Goal: Information Seeking & Learning: Check status

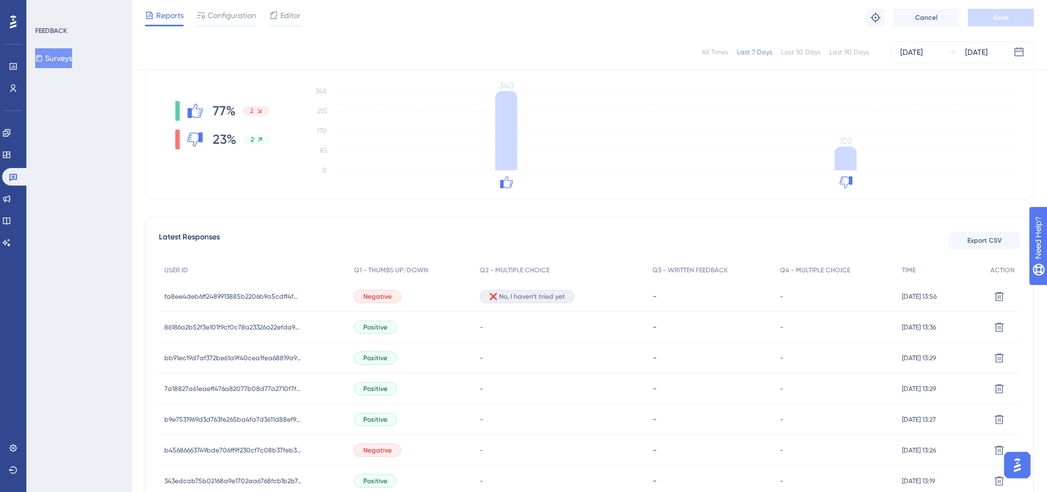
scroll to position [165, 0]
click at [314, 300] on div "fa8ee4deb6ff2489913885b2206b9a5cdff4fdc5eb545eaaa73776768997d896 fa8ee4deb6ff24…" at bounding box center [254, 295] width 190 height 31
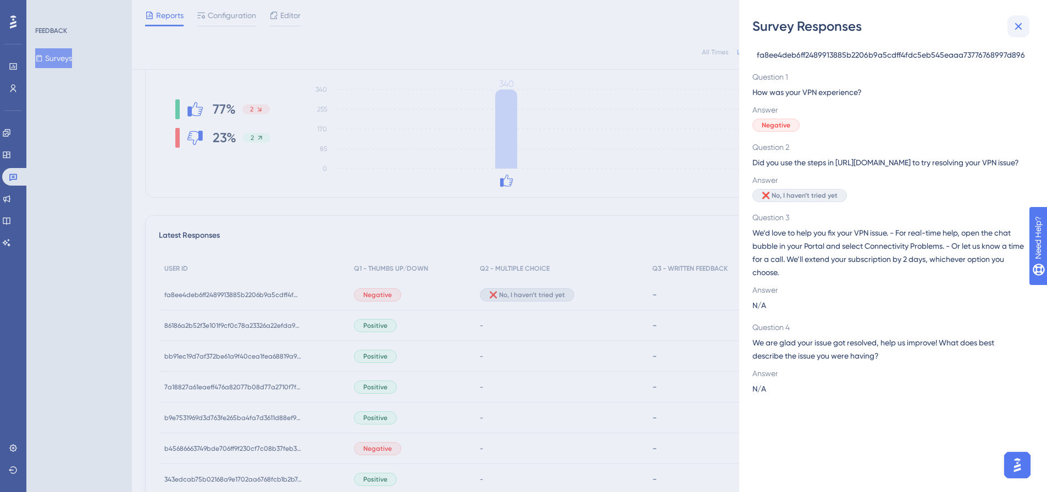
click at [1021, 26] on icon at bounding box center [1018, 26] width 13 height 13
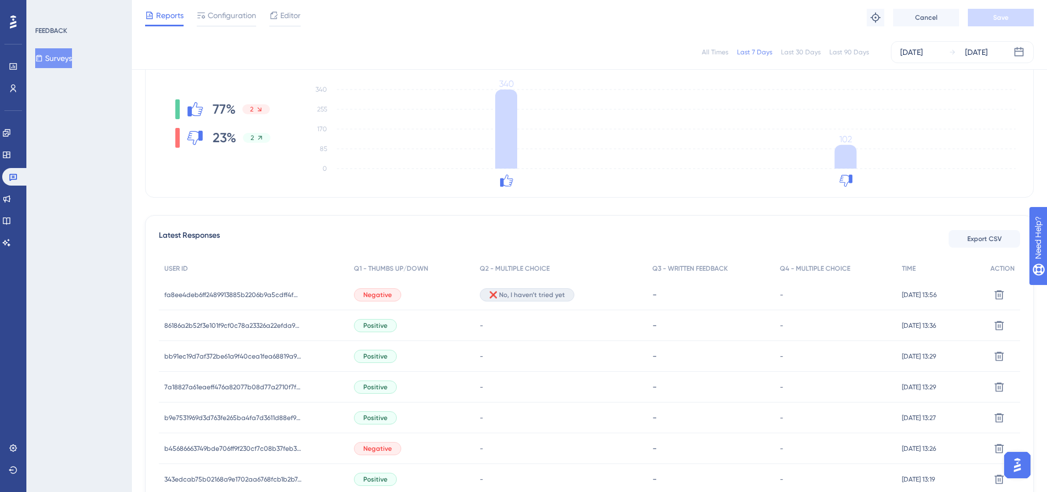
click at [370, 295] on span "Negative" at bounding box center [377, 295] width 29 height 9
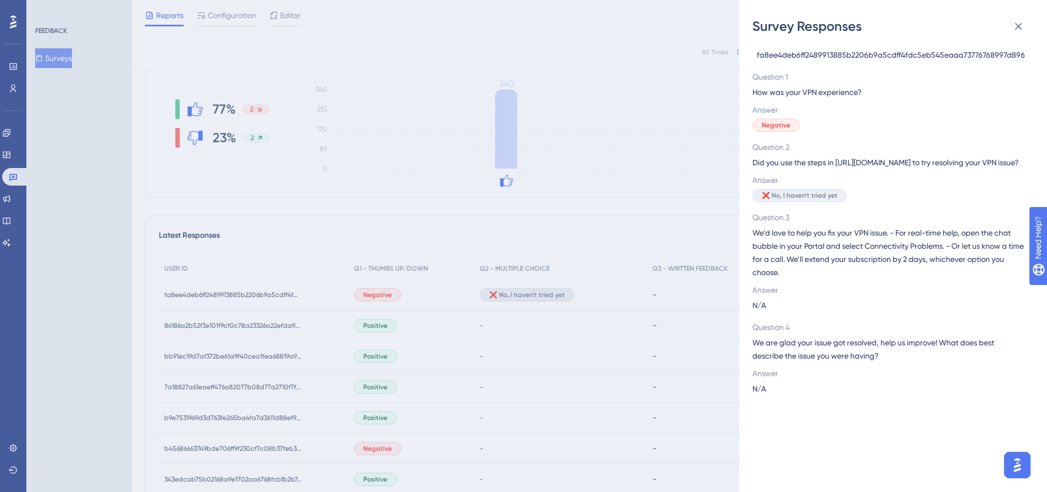
click at [411, 299] on div "Survey Responses fa8ee4deb6ff2489913885b2206b9a5cdff4fdc5eb545eaaa73776768997d8…" at bounding box center [523, 246] width 1047 height 492
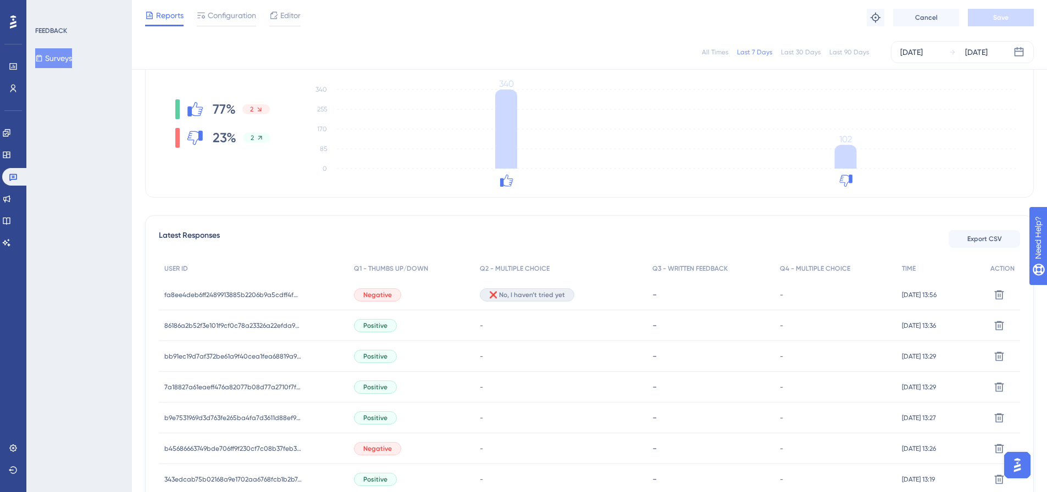
click at [495, 297] on span "❌ No, I haven’t tried yet" at bounding box center [527, 295] width 76 height 9
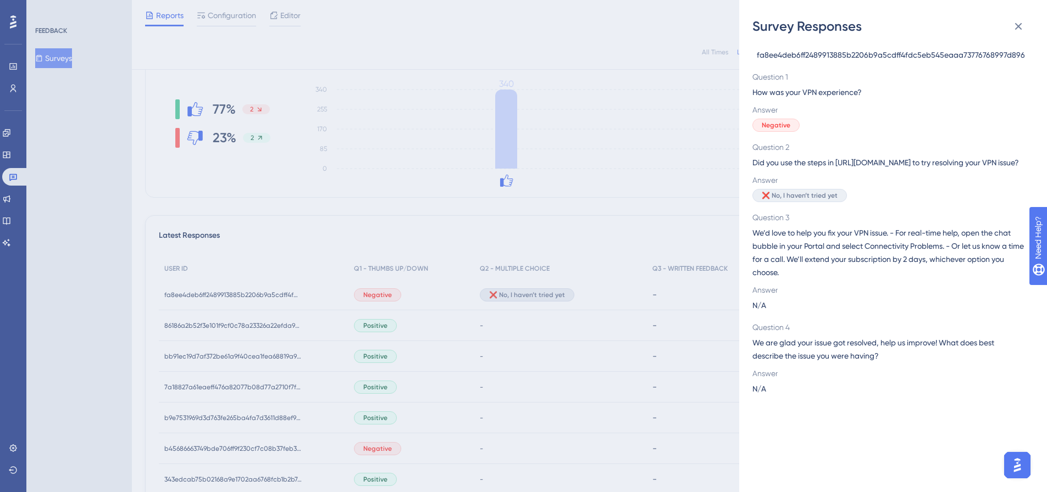
click at [829, 60] on span "fa8ee4deb6ff2489913885b2206b9a5cdff4fdc5eb545eaaa73776768997d896" at bounding box center [891, 54] width 268 height 13
copy span "fa8ee4deb6ff2489913885b2206b9a5cdff4fdc5eb545eaaa73776768997d896"
click at [584, 206] on div "Survey Responses fa8ee4deb6ff2489913885b2206b9a5cdff4fdc5eb545eaaa73776768997d8…" at bounding box center [523, 246] width 1047 height 492
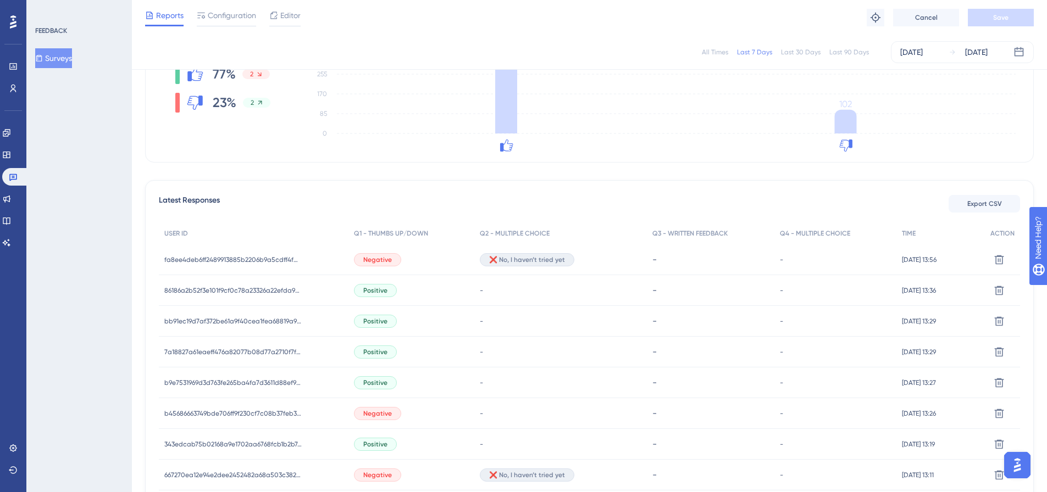
scroll to position [220, 0]
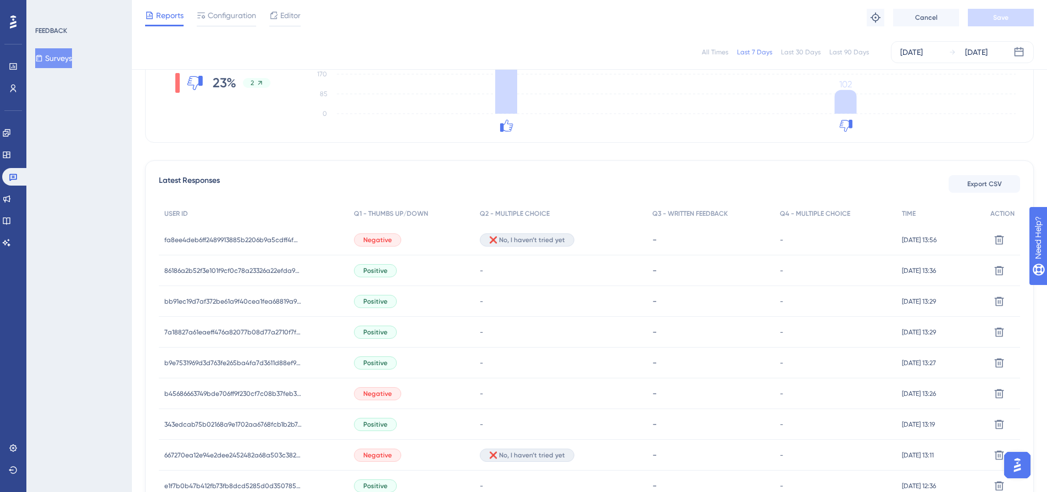
click at [320, 398] on div "b45686663749bde706ff9f230cf7c08b37feb37fa11c01c443aaa843bd18735f b45686663749bd…" at bounding box center [254, 394] width 190 height 31
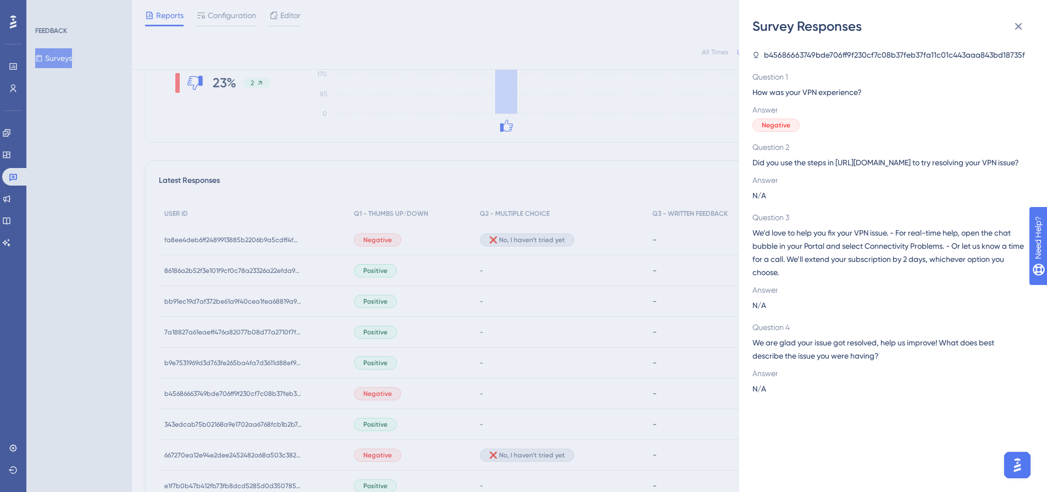
click at [821, 56] on span "b45686663749bde706ff9f230cf7c08b37feb37fa11c01c443aaa843bd18735f" at bounding box center [894, 54] width 261 height 13
copy span "b45686663749bde706ff9f230cf7c08b37feb37fa11c01c443aaa843bd18735f"
click at [391, 243] on div "Survey Responses b45686663749bde706ff9f230cf7c08b37feb37fa11c01c443aaa843bd1873…" at bounding box center [523, 246] width 1047 height 492
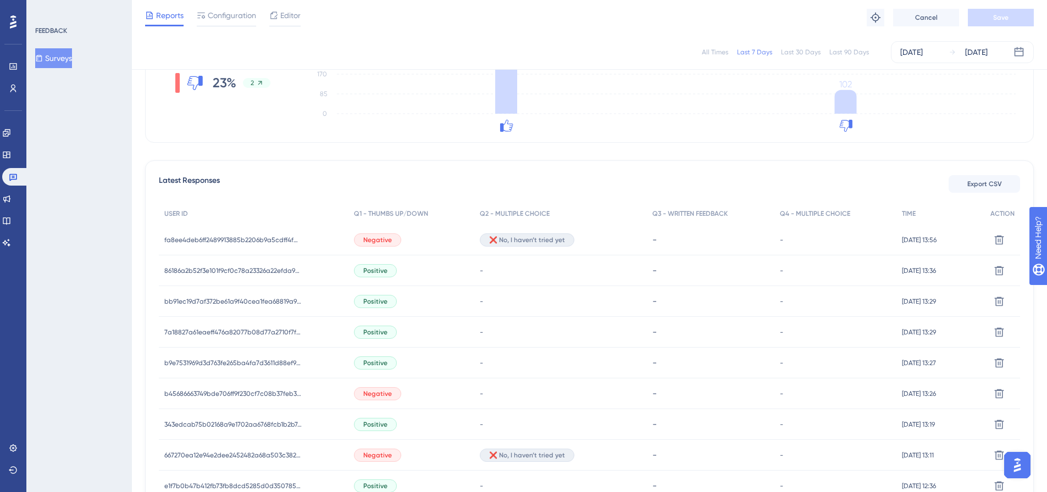
click at [372, 240] on span "Negative" at bounding box center [377, 240] width 29 height 9
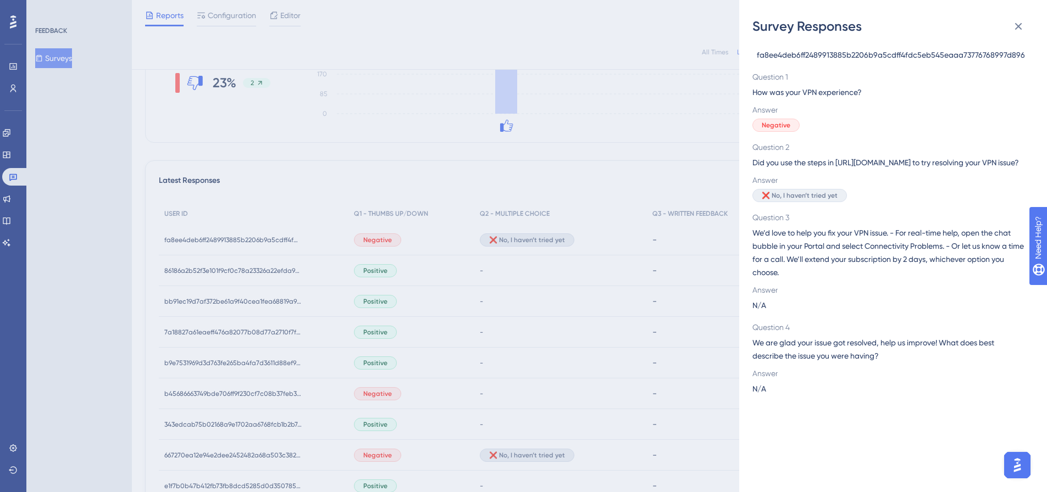
click at [383, 399] on div "Survey Responses fa8ee4deb6ff2489913885b2206b9a5cdff4fdc5eb545eaaa73776768997d8…" at bounding box center [523, 246] width 1047 height 492
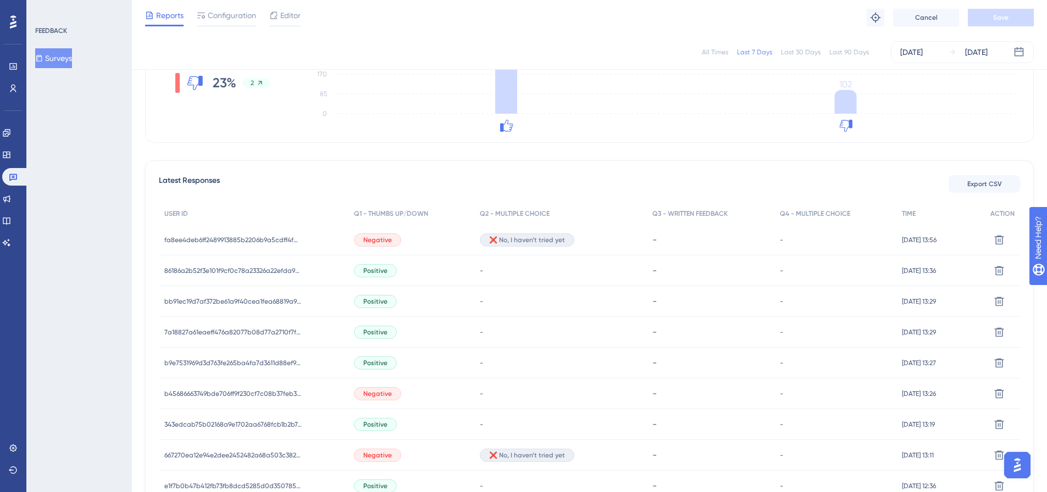
click at [383, 397] on span "Negative" at bounding box center [377, 394] width 29 height 9
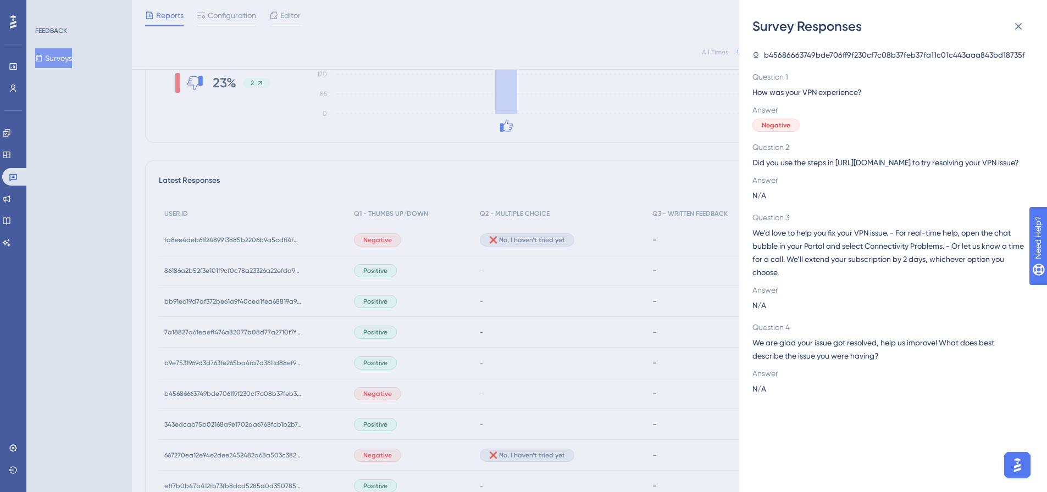
click at [806, 57] on span "b45686663749bde706ff9f230cf7c08b37feb37fa11c01c443aaa843bd18735f" at bounding box center [894, 54] width 261 height 13
copy span "b45686663749bde706ff9f230cf7c08b37feb37fa11c01c443aaa843bd18735f"
click at [502, 317] on div "Survey Responses b45686663749bde706ff9f230cf7c08b37feb37fa11c01c443aaa843bd1873…" at bounding box center [523, 246] width 1047 height 492
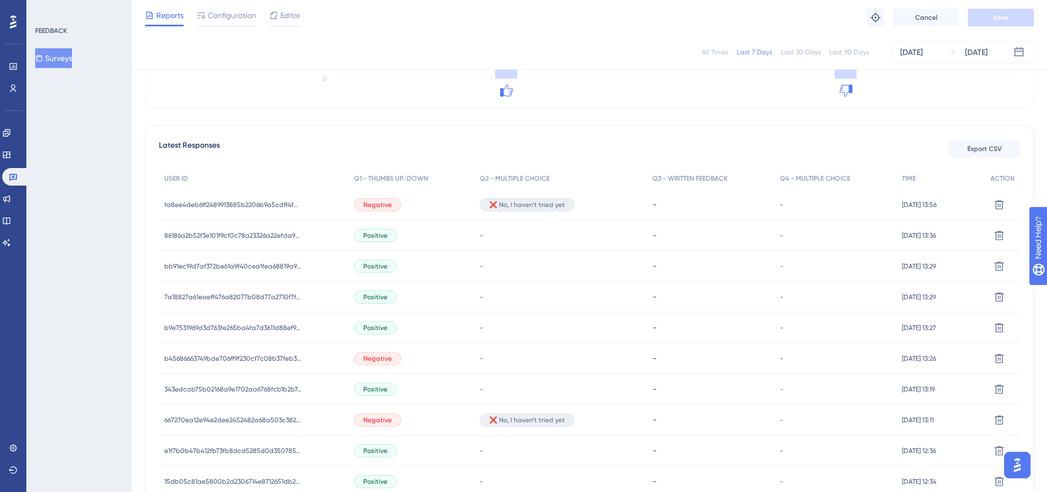
scroll to position [275, 0]
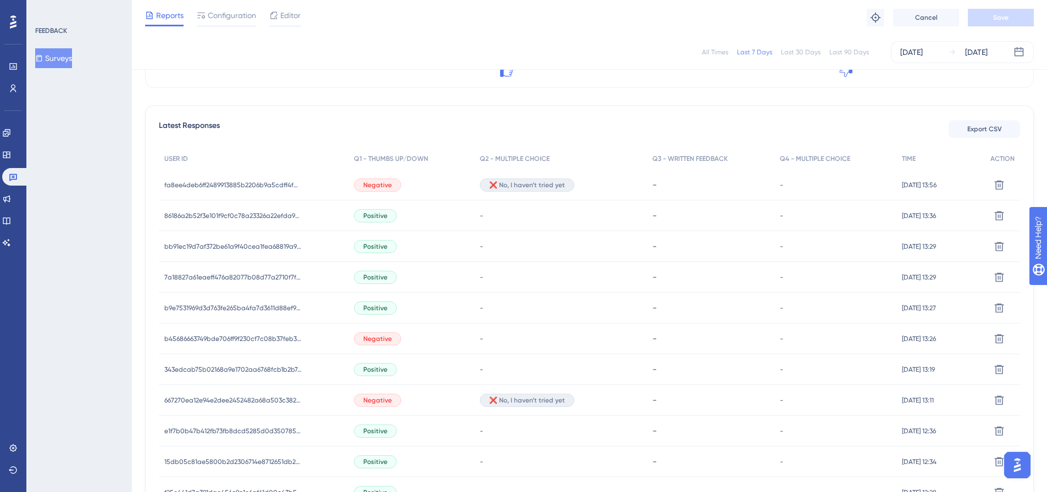
click at [389, 399] on div "Negative" at bounding box center [377, 400] width 47 height 13
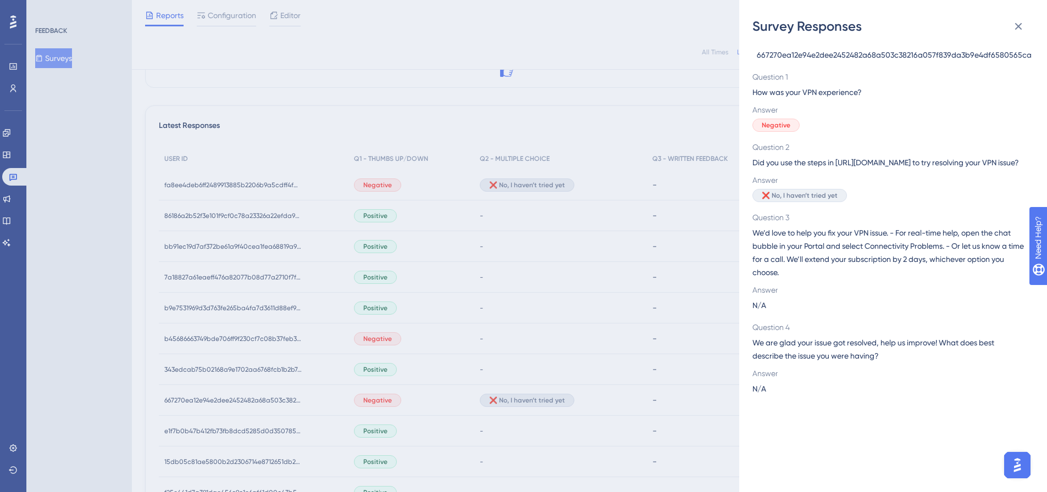
click at [848, 59] on span "667270ea12e94e2dee2452482a68a503c38216a057f839da3b9e4df6580565ca" at bounding box center [894, 54] width 275 height 13
copy span "667270ea12e94e2dee2452482a68a503c38216a057f839da3b9e4df6580565ca"
click at [403, 402] on div "Survey Responses 667270ea12e94e2dee2452482a68a503c38216a057f839da3b9e4df6580565…" at bounding box center [523, 246] width 1047 height 492
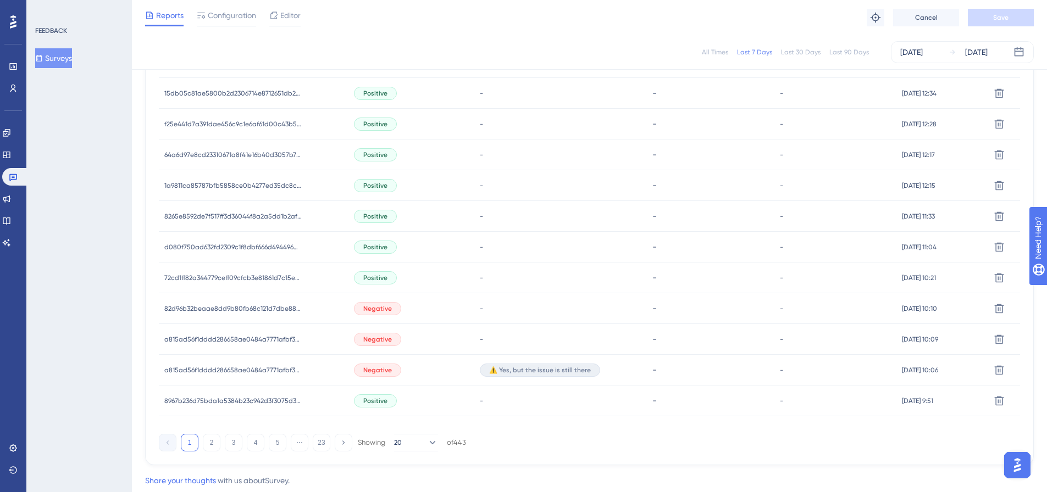
scroll to position [659, 0]
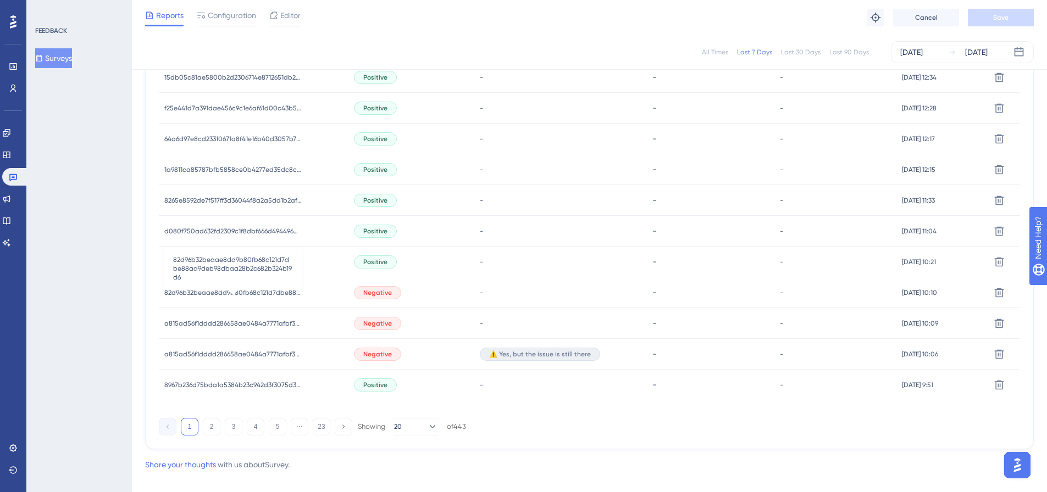
click at [271, 290] on span "82d96b32beaae8dd9b80fb68c121d7dbe88ad9deb98dbaa28b2c682b324b19d6" at bounding box center [232, 293] width 137 height 9
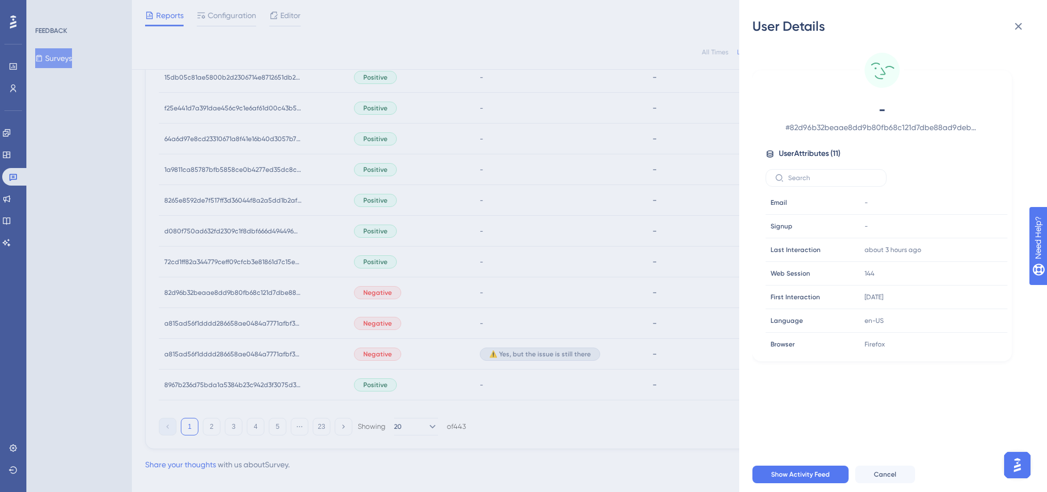
click at [820, 128] on span "# 82d96b32beaae8dd9b80fb68c121d7dbe88ad9deb98dbaa28b2c682b324b19d6" at bounding box center [881, 127] width 193 height 13
click at [793, 110] on span "-" at bounding box center [881, 110] width 193 height 18
drag, startPoint x: 529, startPoint y: 292, endPoint x: 446, endPoint y: 295, distance: 83.6
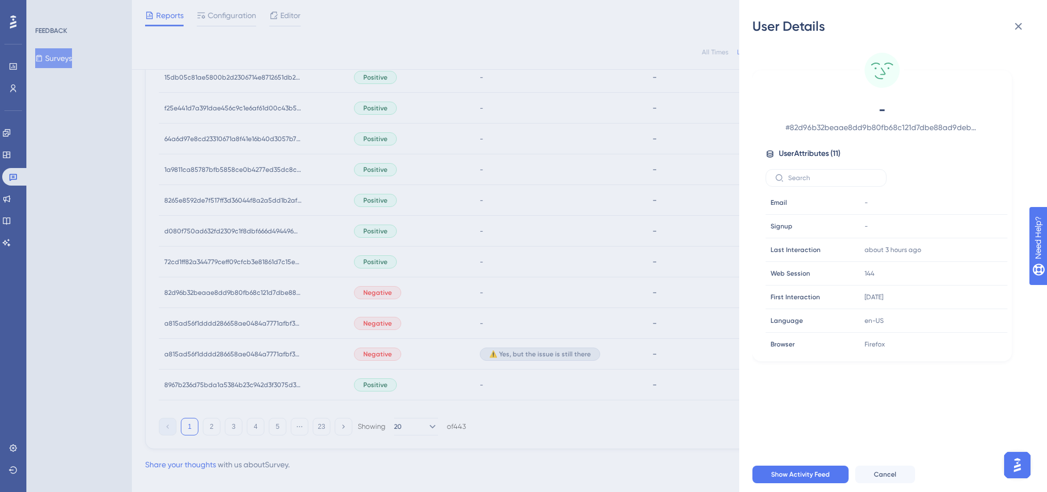
click at [529, 292] on div "User Details - # 82d96b32beaae8dd9b80fb68c121d7dbe88ad9deb98dbaa28b2c682b324b19…" at bounding box center [523, 246] width 1047 height 492
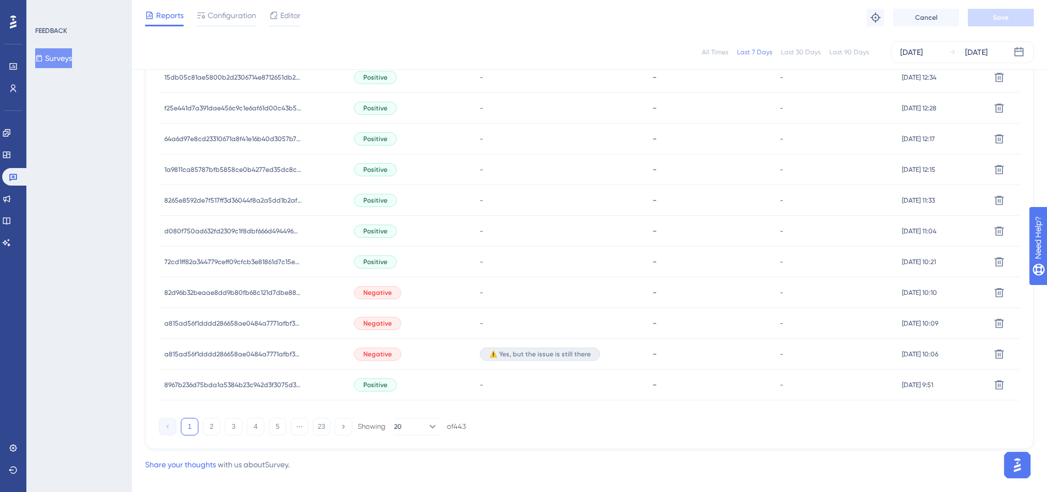
click at [444, 295] on div "Negative" at bounding box center [411, 293] width 126 height 31
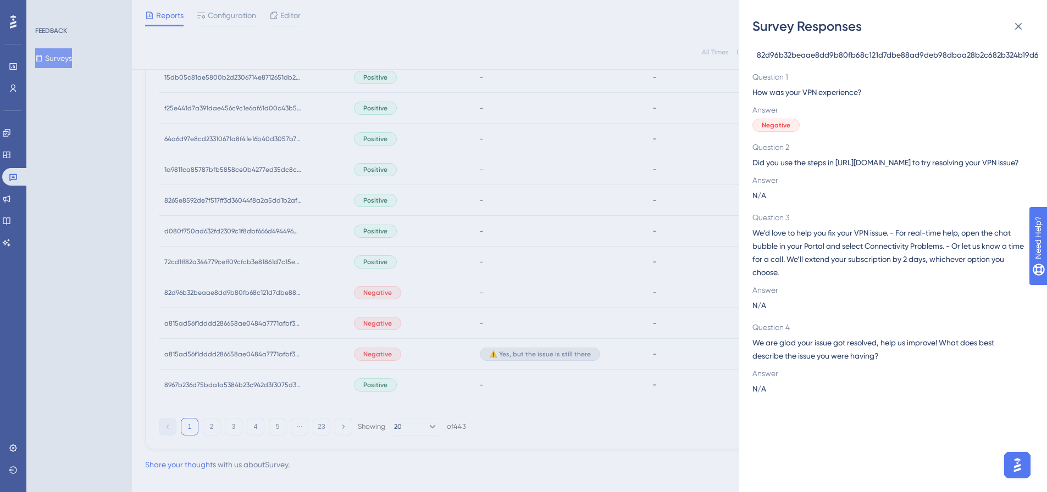
click at [824, 50] on span "82d96b32beaae8dd9b80fb68c121d7dbe88ad9deb98dbaa28b2c682b324b19d6" at bounding box center [898, 54] width 282 height 13
copy span "82d96b32beaae8dd9b80fb68c121d7dbe88ad9deb98dbaa28b2c682b324b19d6"
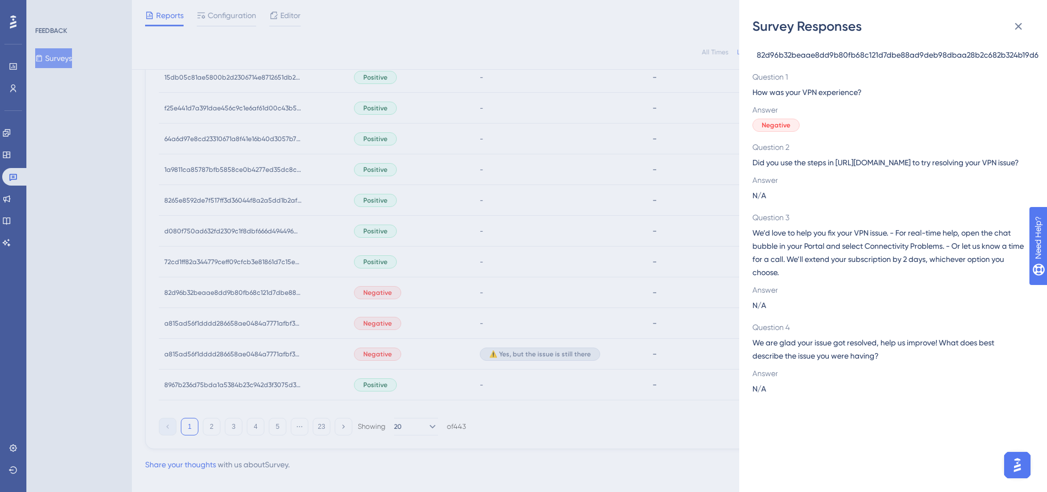
click at [380, 327] on div "Survey Responses 82d96b32beaae8dd9b80fb68c121d7dbe88ad9deb98dbaa28b2c682b324b19…" at bounding box center [523, 246] width 1047 height 492
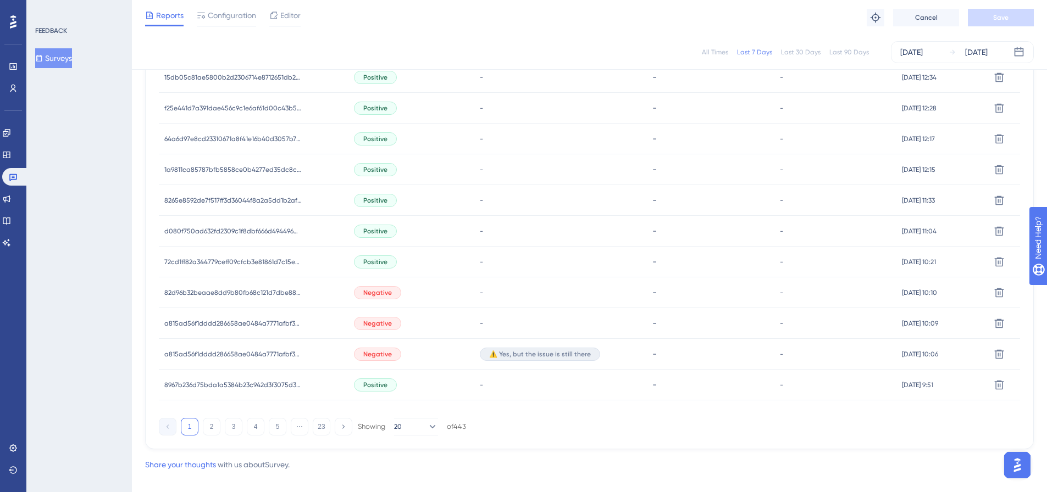
click at [375, 327] on span "Negative" at bounding box center [377, 323] width 29 height 9
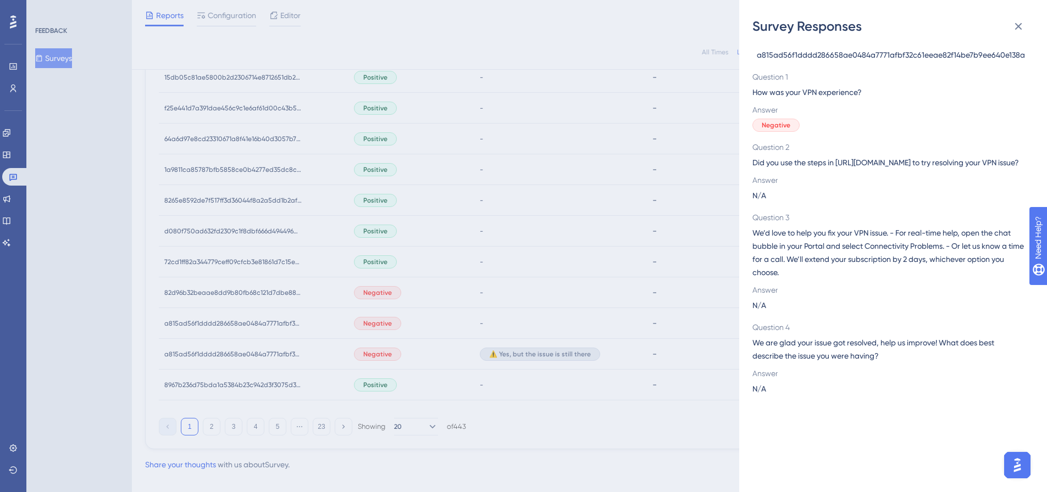
click at [795, 48] on span "a815ad56f1dddd286658ae0484a7771afbf32c61eeae82f14be7b9ee640e138a" at bounding box center [891, 54] width 268 height 13
copy span "a815ad56f1dddd286658ae0484a7771afbf32c61eeae82f14be7b9ee640e138a"
click at [434, 244] on div "Survey Responses a815ad56f1dddd286658ae0484a7771afbf32c61eeae82f14be7b9ee640e13…" at bounding box center [523, 246] width 1047 height 492
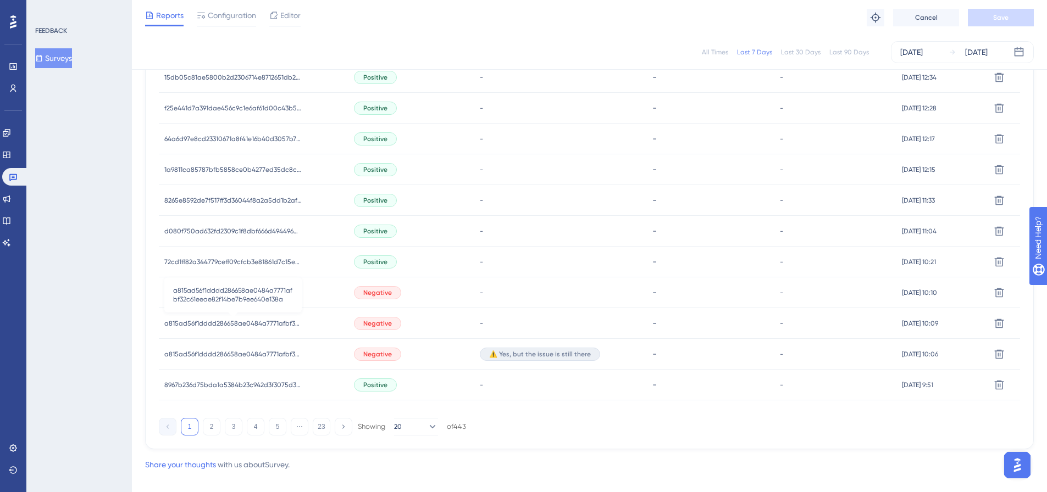
click at [294, 324] on span "a815ad56f1dddd286658ae0484a7771afbf32c61eeae82f14be7b9ee640e138a" at bounding box center [232, 323] width 137 height 9
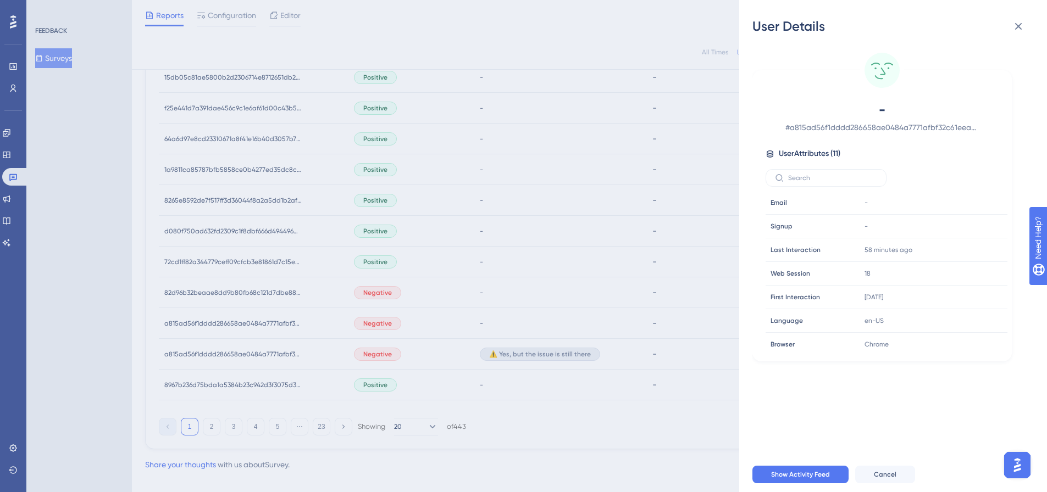
click at [324, 355] on div "User Details - # a815ad56f1dddd286658ae0484a7771afbf32c61eeae82f14be7b9ee640e13…" at bounding box center [523, 246] width 1047 height 492
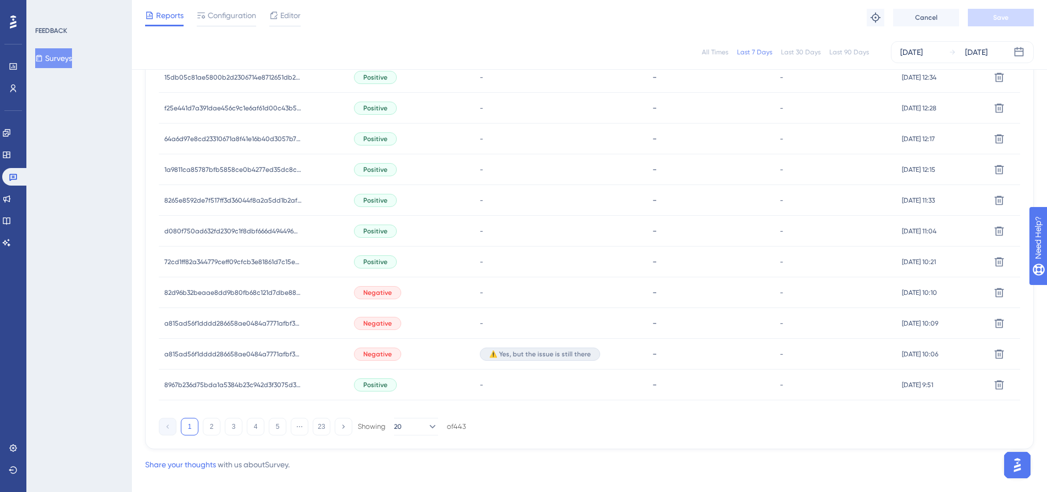
click at [378, 326] on span "Negative" at bounding box center [377, 323] width 29 height 9
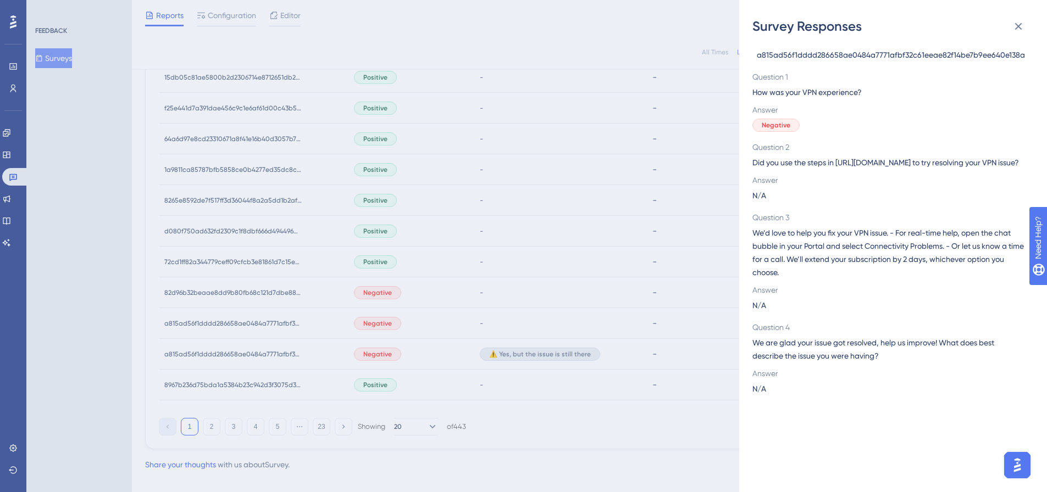
click at [379, 355] on div "Survey Responses a815ad56f1dddd286658ae0484a7771afbf32c61eeae82f14be7b9ee640e13…" at bounding box center [523, 246] width 1047 height 492
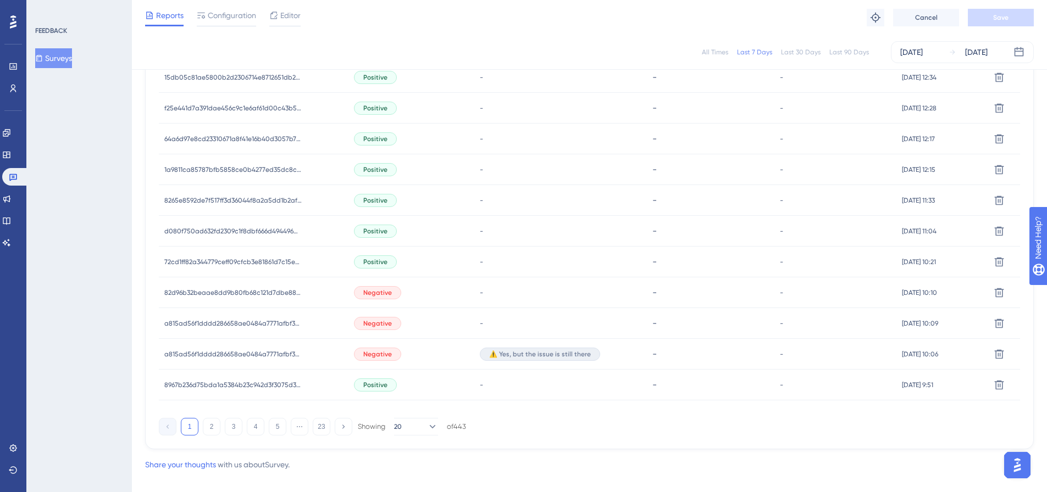
click at [382, 357] on span "Negative" at bounding box center [377, 354] width 29 height 9
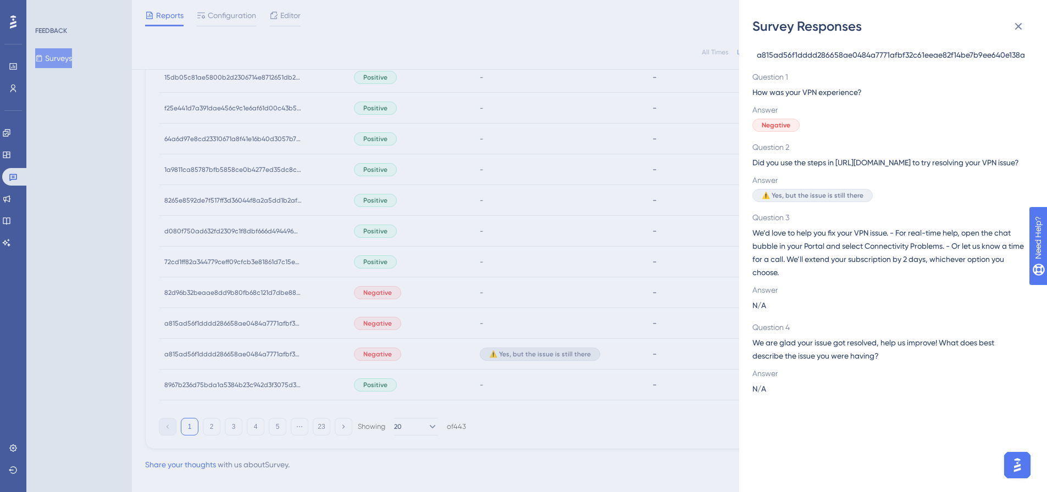
click at [791, 54] on span "a815ad56f1dddd286658ae0484a7771afbf32c61eeae82f14be7b9ee640e138a" at bounding box center [891, 54] width 268 height 13
copy span "a815ad56f1dddd286658ae0484a7771afbf32c61eeae82f14be7b9ee640e138a"
click at [201, 428] on div "Survey Responses a815ad56f1dddd286658ae0484a7771afbf32c61eeae82f14be7b9ee640e13…" at bounding box center [523, 246] width 1047 height 492
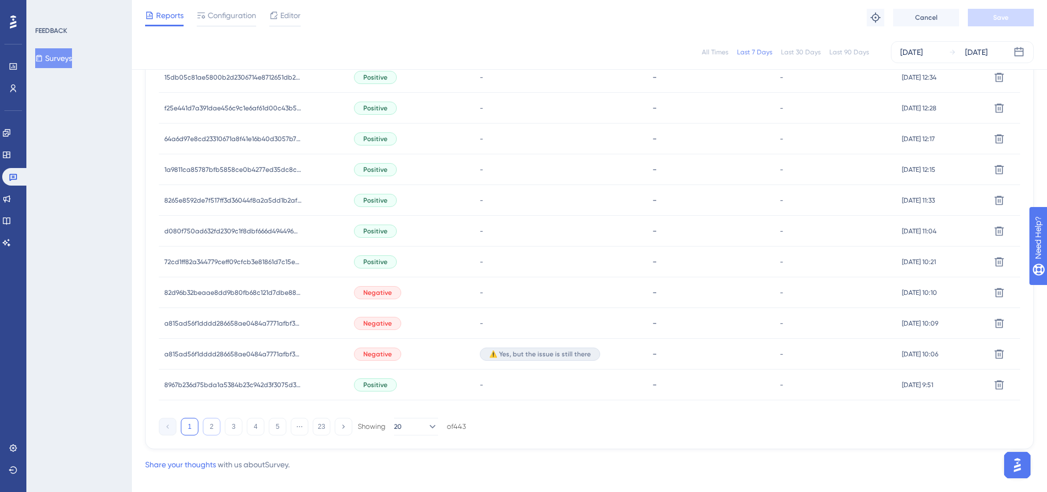
click at [208, 431] on button "2" at bounding box center [212, 427] width 18 height 18
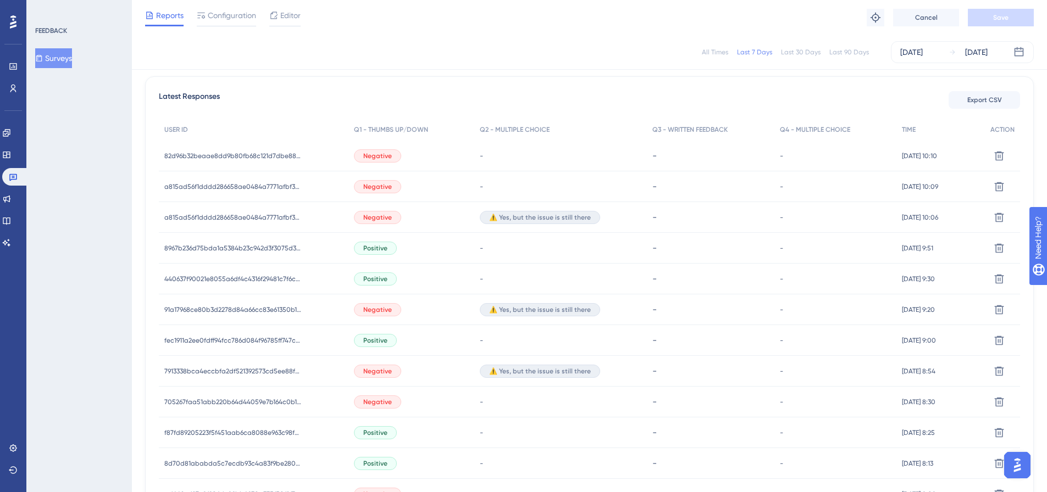
scroll to position [330, 0]
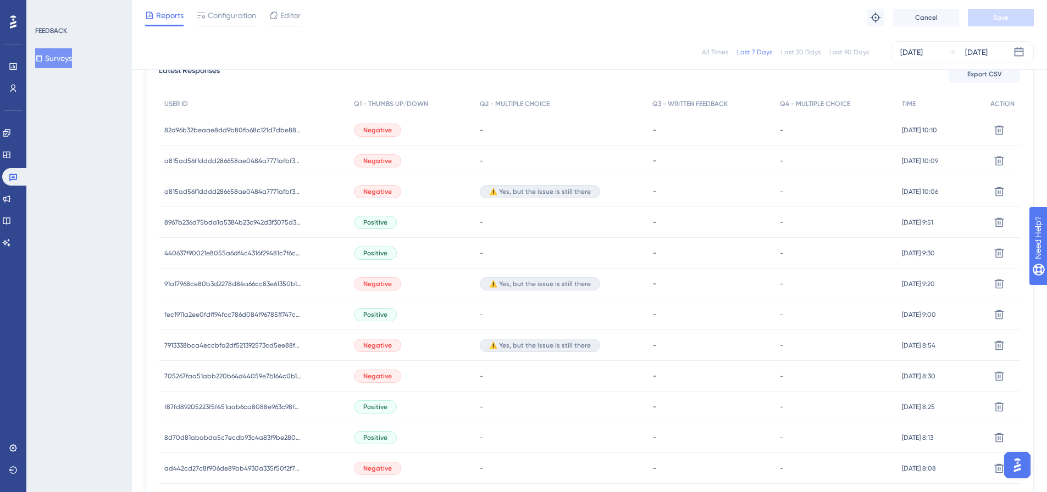
click at [355, 287] on div "Negative" at bounding box center [377, 284] width 47 height 13
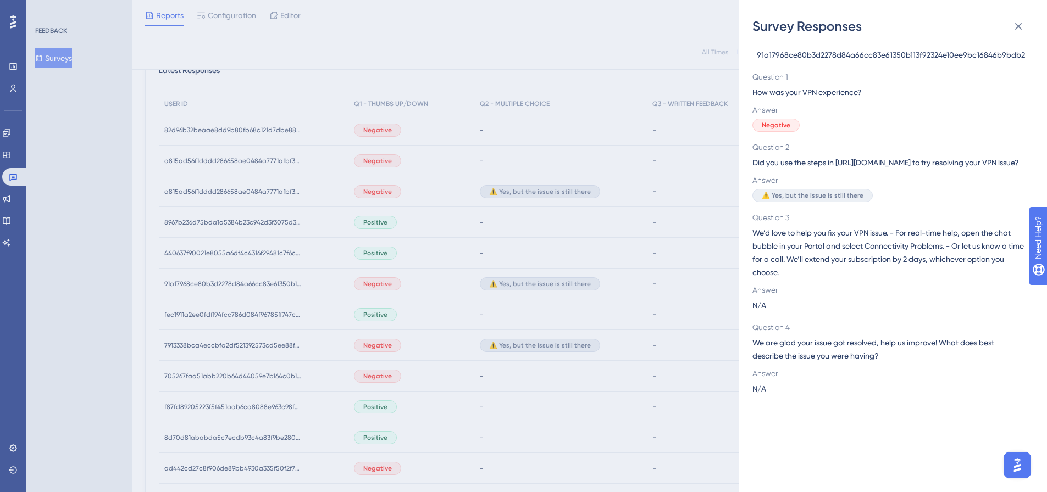
click at [808, 57] on span "91a17968ce80b3d2278d84a66cc83e61350b113f92324e10ee9bc16846b9bdb2" at bounding box center [891, 54] width 268 height 13
copy span "91a17968ce80b3d2278d84a66cc83e61350b113f92324e10ee9bc16846b9bdb2"
click at [317, 350] on div "Survey Responses 91a17968ce80b3d2278d84a66cc83e61350b113f92324e10ee9bc16846b9bd…" at bounding box center [523, 246] width 1047 height 492
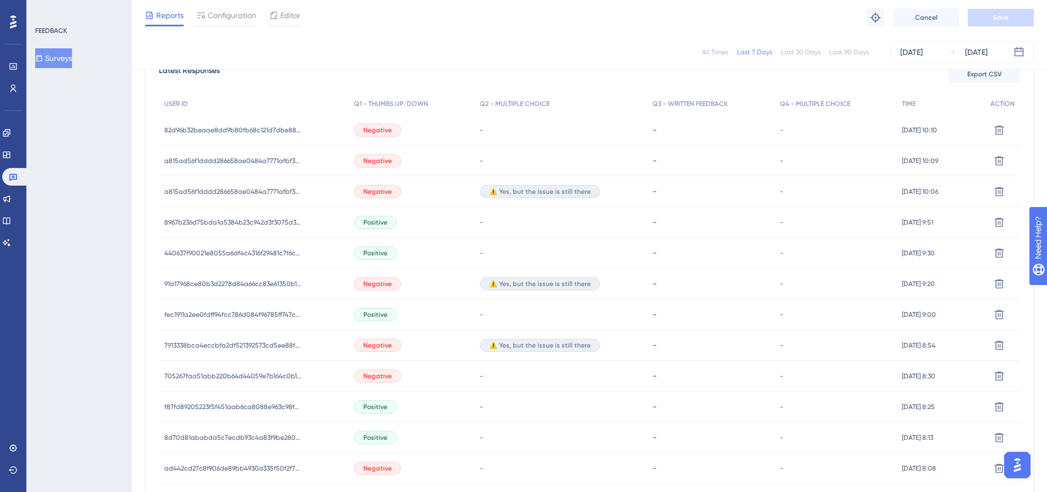
click at [356, 348] on div "Negative" at bounding box center [377, 345] width 47 height 13
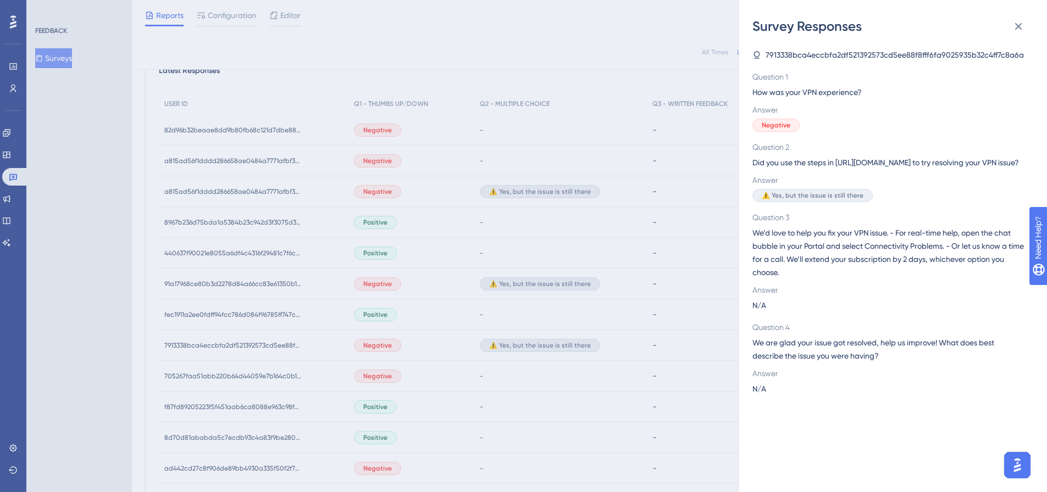
click at [913, 56] on span "7913338bca4eccbfa2df521392573cd5ee88f8fff6fa9025935b32c4ff7c8a6a" at bounding box center [895, 54] width 258 height 13
click at [326, 343] on div "Survey Responses 7913338bca4eccbfa2df521392573cd5ee88f8fff6fa9025935b32c4ff7c8a…" at bounding box center [523, 246] width 1047 height 492
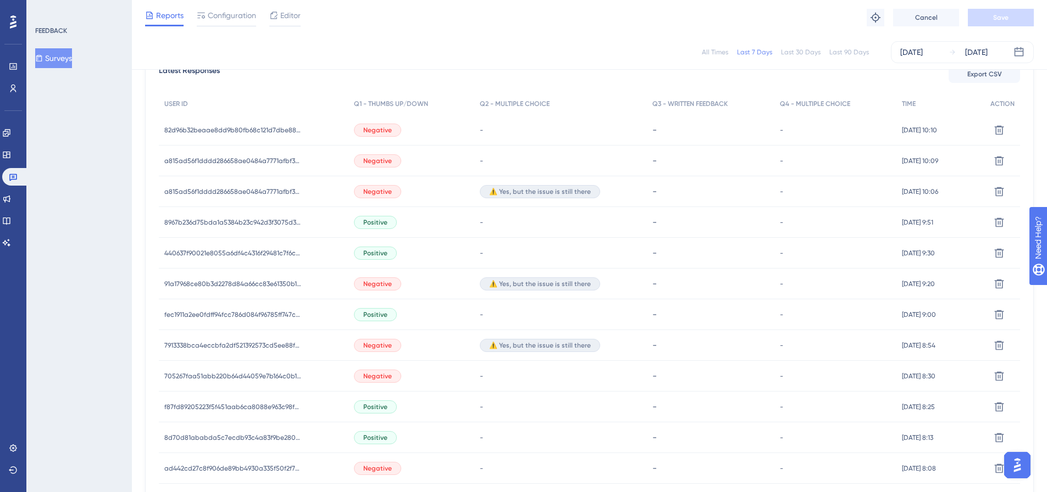
click at [383, 377] on span "Negative" at bounding box center [377, 376] width 29 height 9
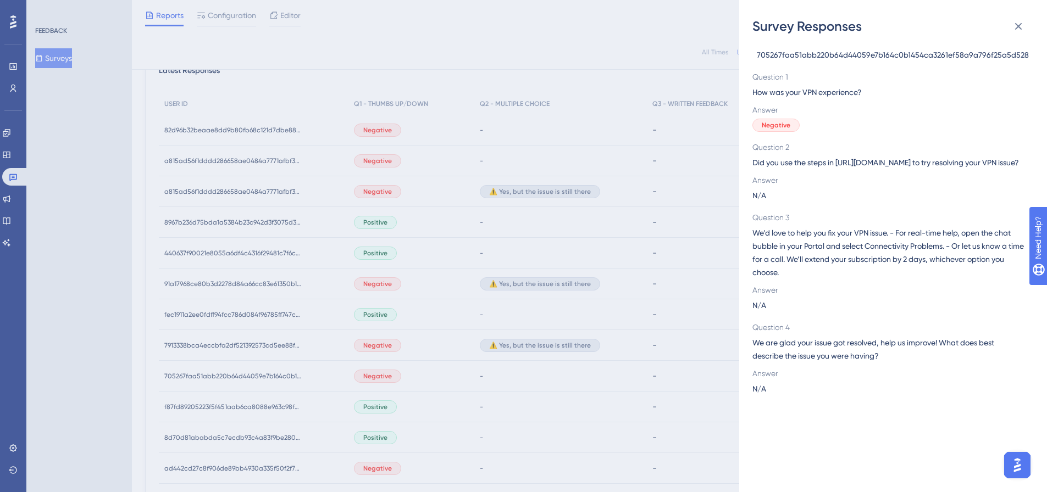
click at [340, 376] on div "Survey Responses 705267faa51abb220b64d44059e7b164c0b1454ca3261ef58a9a796f25a5d5…" at bounding box center [523, 246] width 1047 height 492
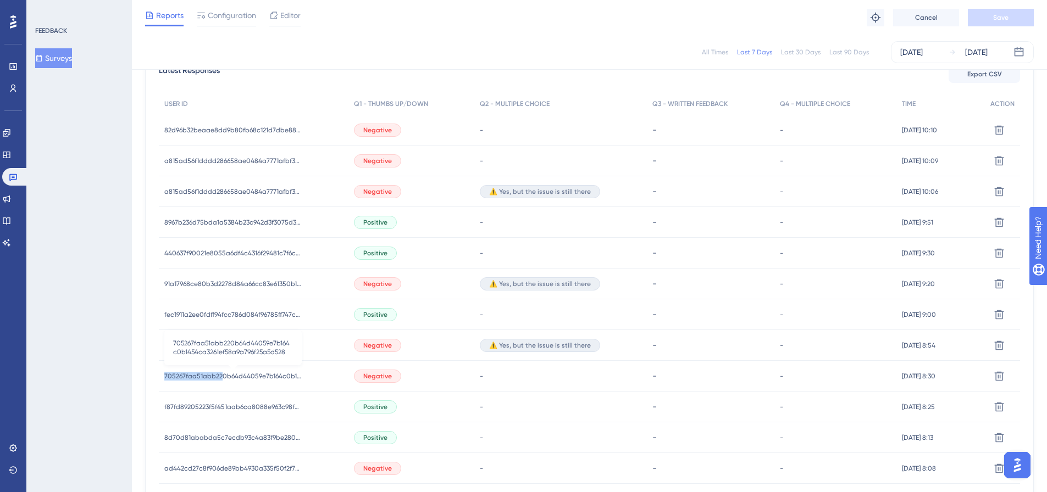
drag, startPoint x: 160, startPoint y: 376, endPoint x: 219, endPoint y: 380, distance: 59.5
click at [219, 380] on div "705267faa51abb220b64d44059e7b164c0b1454ca3261ef58a9a796f25a5d528 705267faa51abb…" at bounding box center [254, 376] width 190 height 31
click at [375, 377] on span "Negative" at bounding box center [377, 376] width 29 height 9
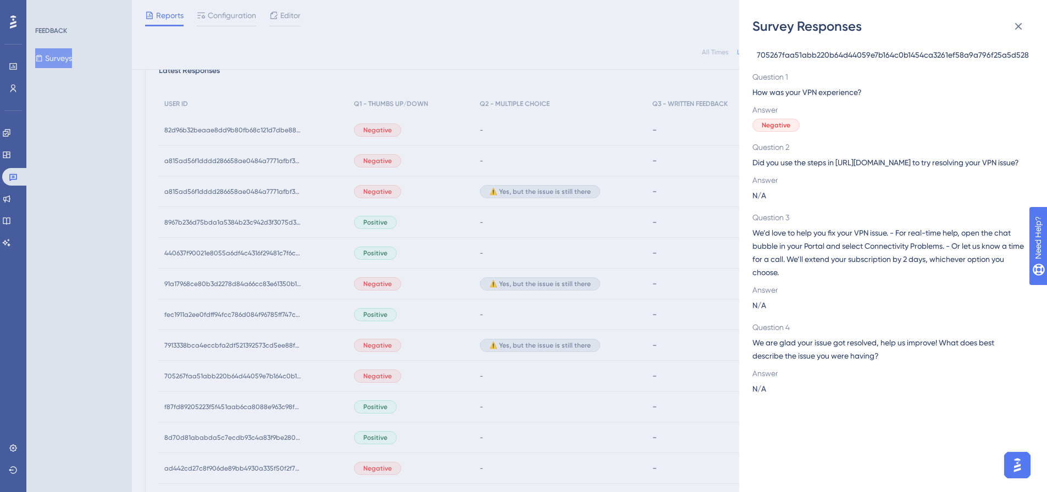
click at [860, 55] on span "705267faa51abb220b64d44059e7b164c0b1454ca3261ef58a9a796f25a5d528" at bounding box center [893, 54] width 272 height 13
click at [320, 374] on div "Survey Responses 705267faa51abb220b64d44059e7b164c0b1454ca3261ef58a9a796f25a5d5…" at bounding box center [523, 246] width 1047 height 492
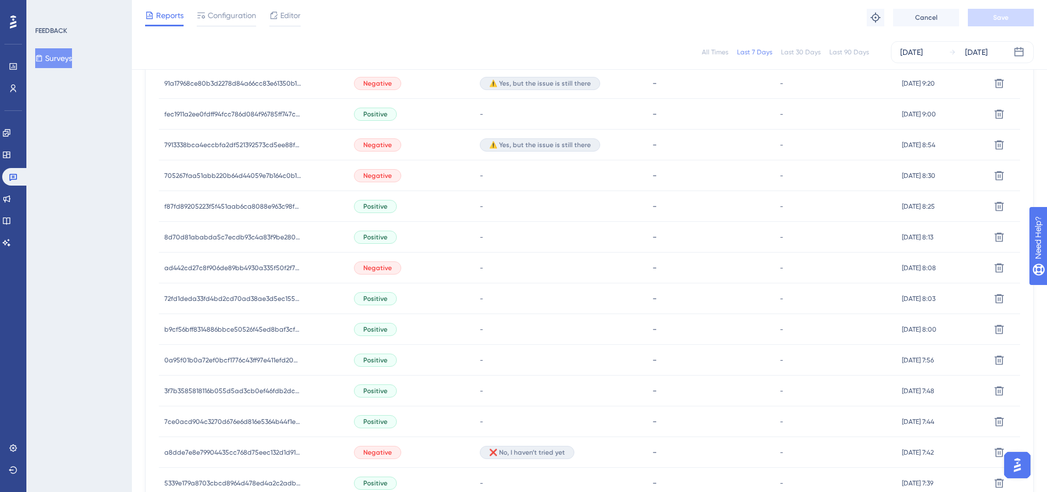
scroll to position [550, 0]
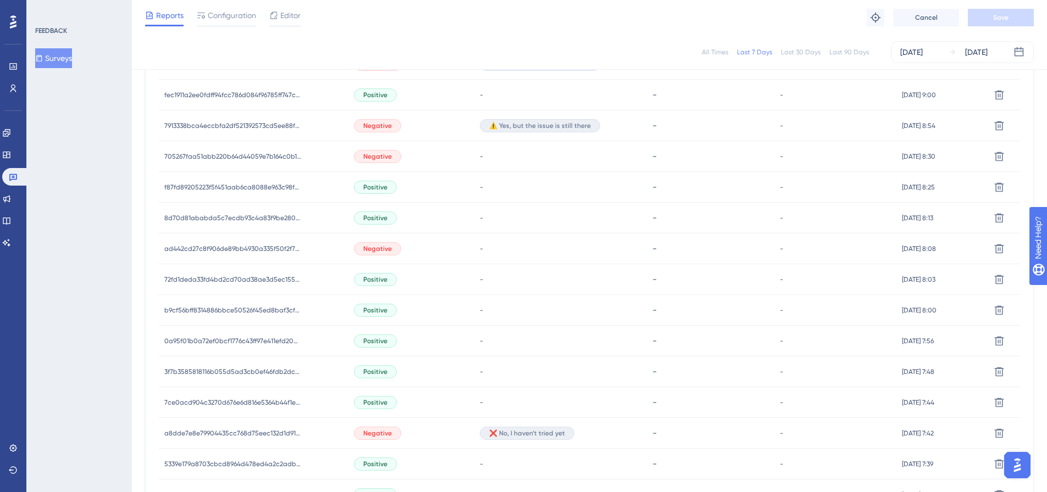
click at [368, 243] on div "Negative" at bounding box center [377, 248] width 47 height 13
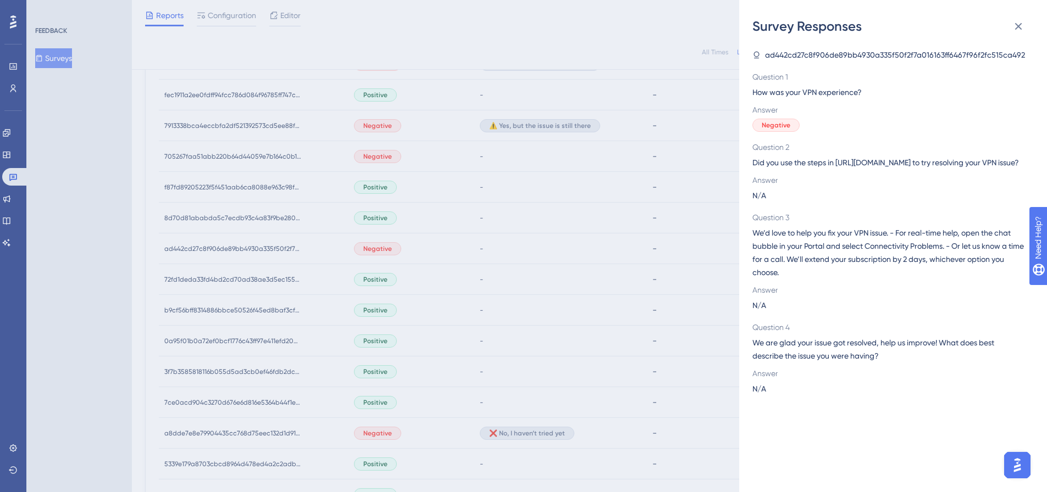
click at [847, 54] on span "ad442cd27c8f906de89bb4930a335f50f2f7a016163ff6467f96f2fc515ca492" at bounding box center [895, 54] width 260 height 13
click at [363, 431] on div "Survey Responses ad442cd27c8f906de89bb4930a335f50f2f7a016163ff6467f96f2fc515ca4…" at bounding box center [523, 246] width 1047 height 492
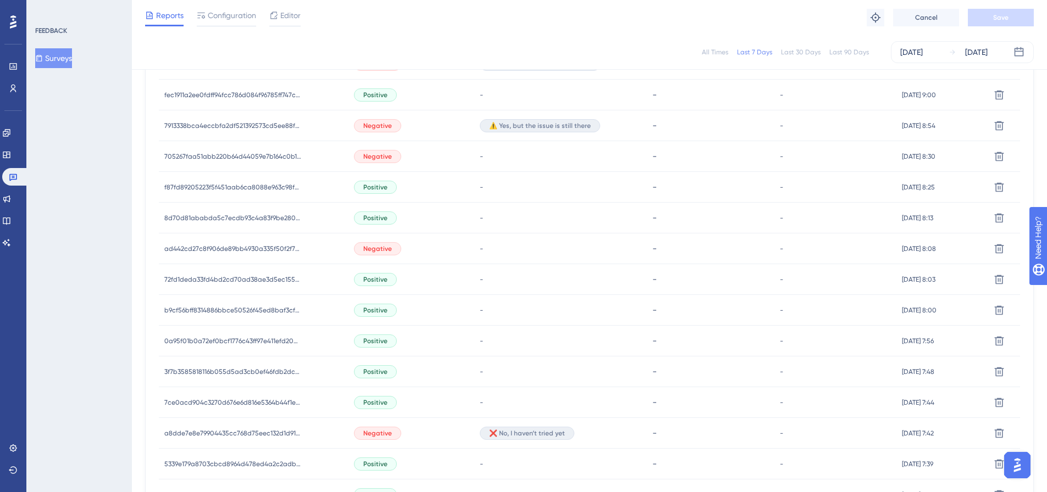
click at [365, 433] on span "Negative" at bounding box center [377, 433] width 29 height 9
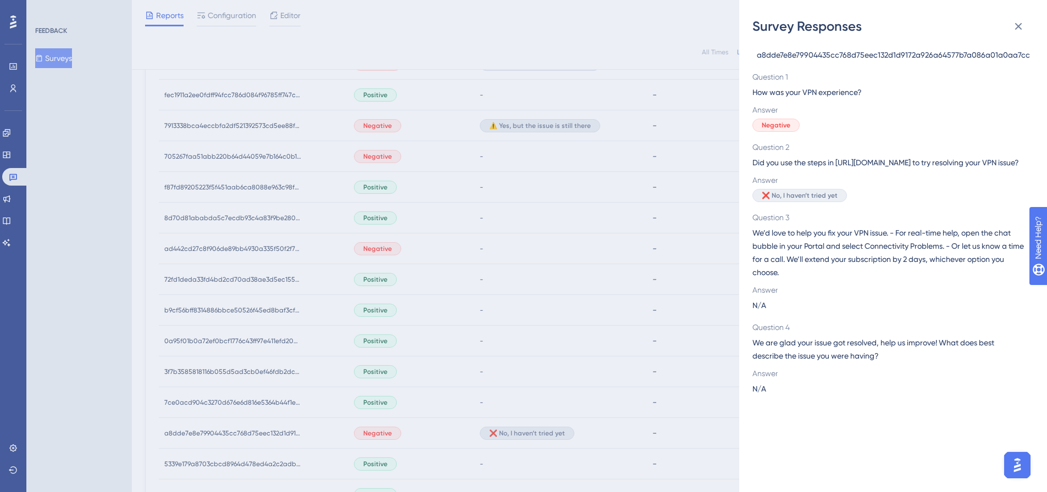
click at [808, 56] on span "a8dde7e8e79904435cc768d75eec132d1d9172a926a64577b7a086a01a0aa7cc" at bounding box center [893, 54] width 273 height 13
click at [404, 430] on div "Survey Responses a8dde7e8e79904435cc768d75eec132d1d9172a926a64577b7a086a01a0aa7…" at bounding box center [523, 246] width 1047 height 492
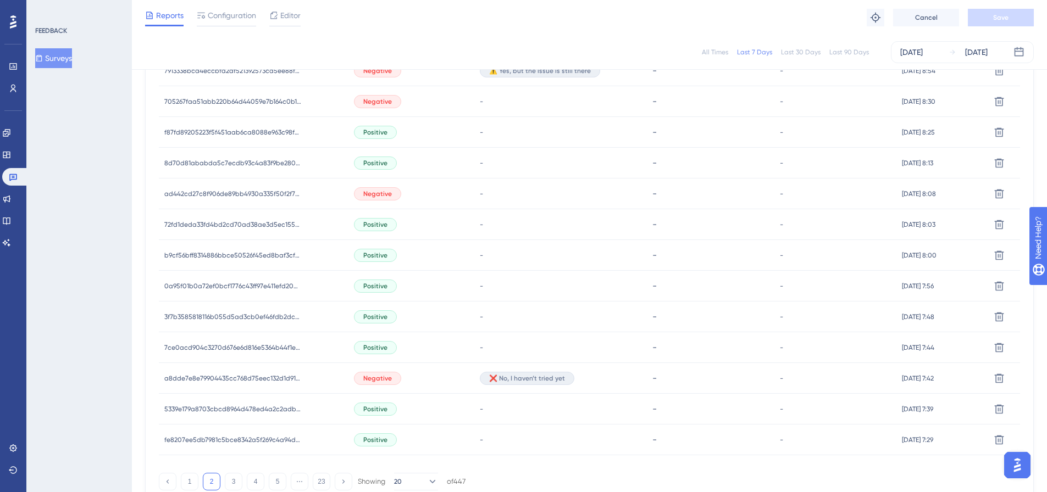
scroll to position [659, 0]
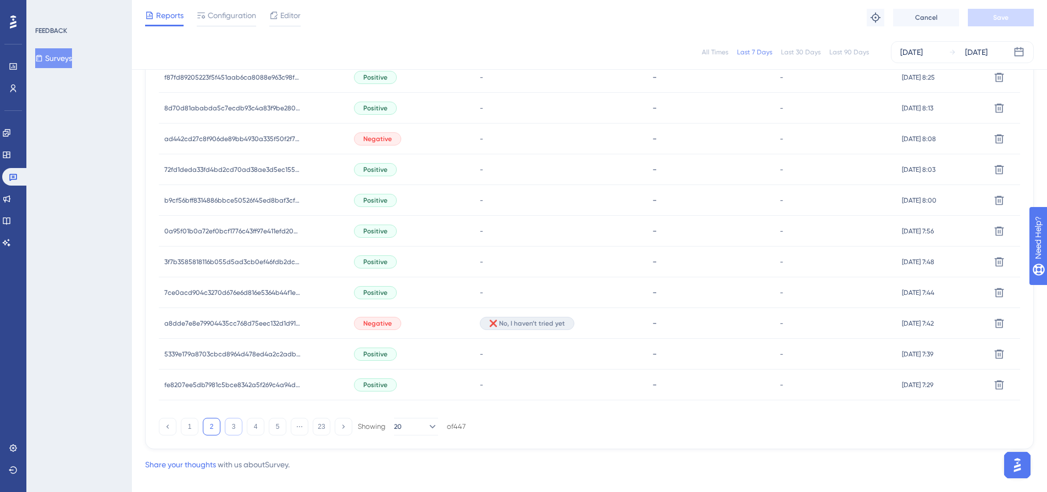
click at [229, 426] on button "3" at bounding box center [234, 427] width 18 height 18
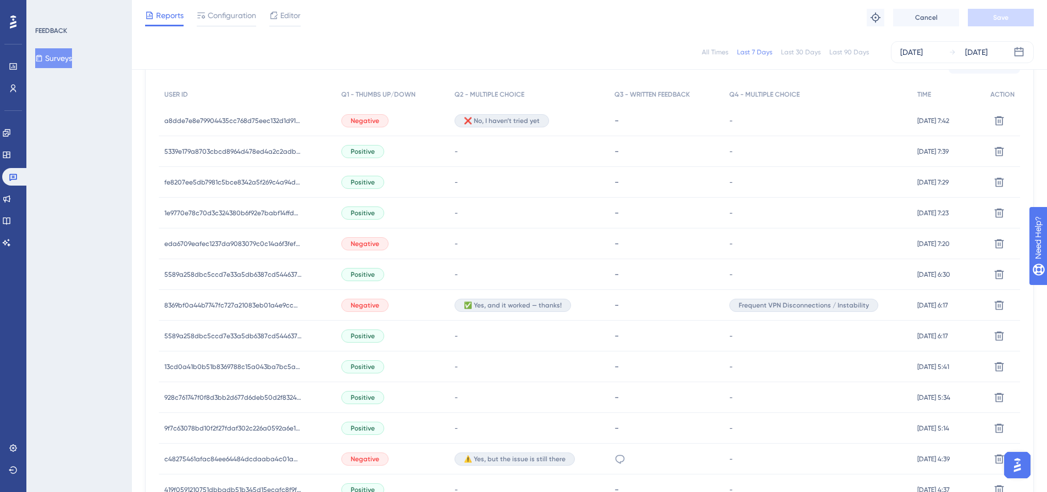
scroll to position [220, 0]
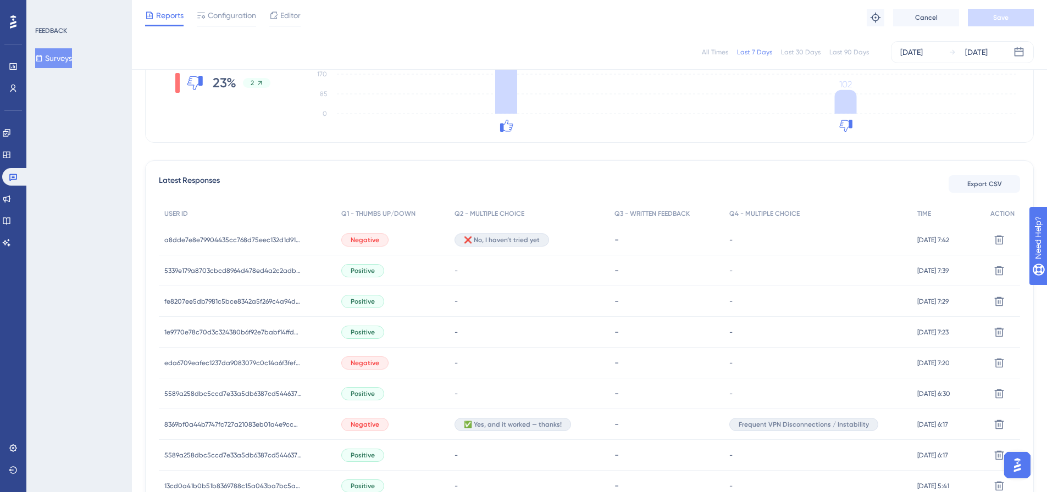
click at [351, 359] on span "Negative" at bounding box center [365, 363] width 29 height 9
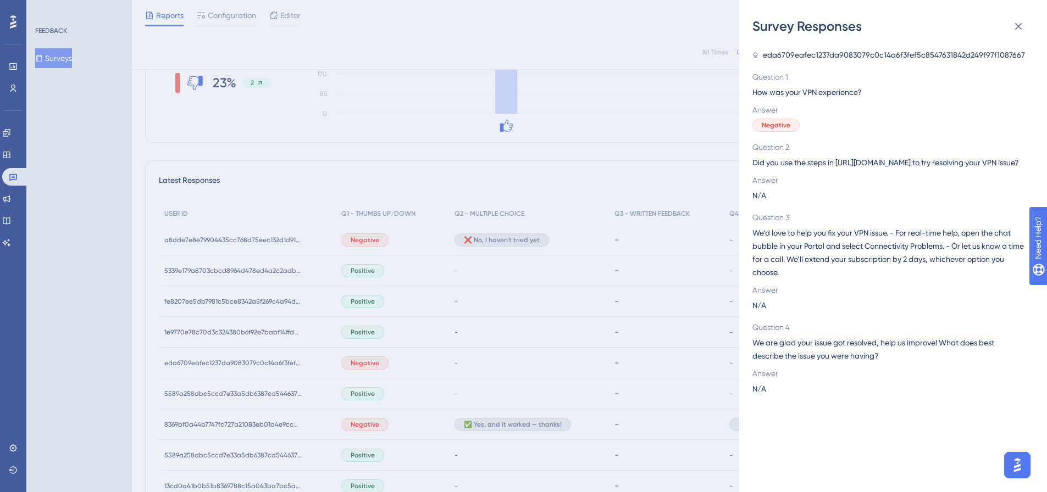
click at [800, 59] on span "eda6709eafec1237da9083079c0c14a6f3fef5c8547631842d249f97f1087667" at bounding box center [894, 54] width 262 height 13
click at [311, 418] on div "Survey Responses eda6709eafec1237da9083079c0c14a6f3fef5c8547631842d249f97f10876…" at bounding box center [523, 246] width 1047 height 492
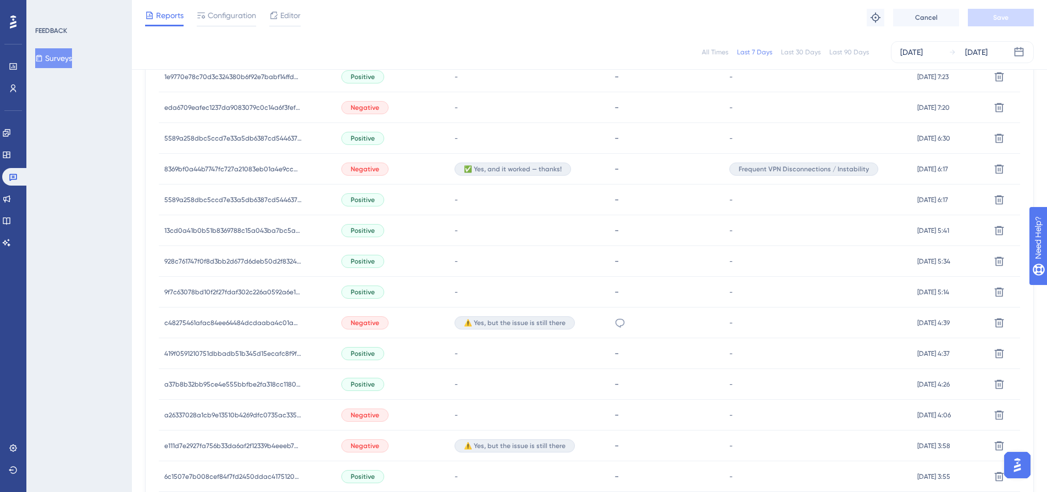
scroll to position [495, 0]
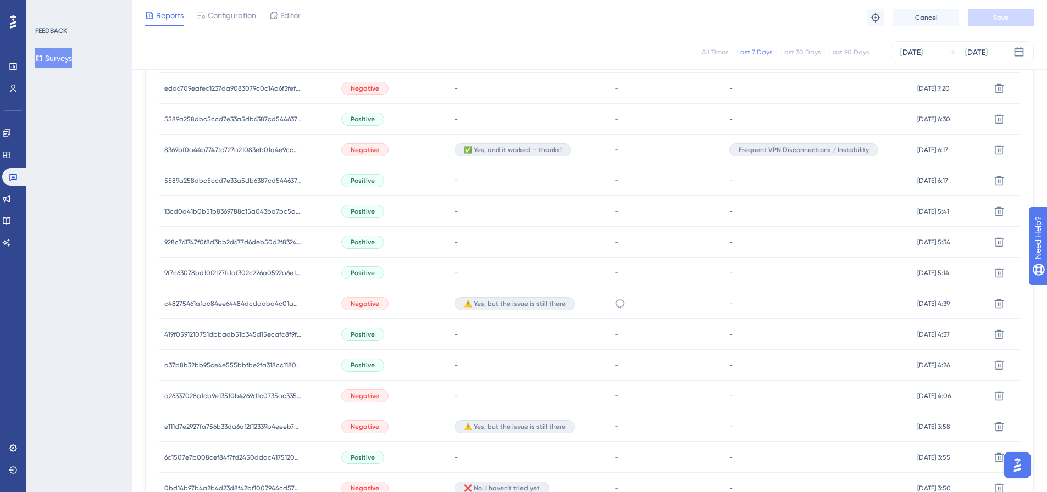
click at [430, 308] on div "Negative" at bounding box center [393, 304] width 114 height 31
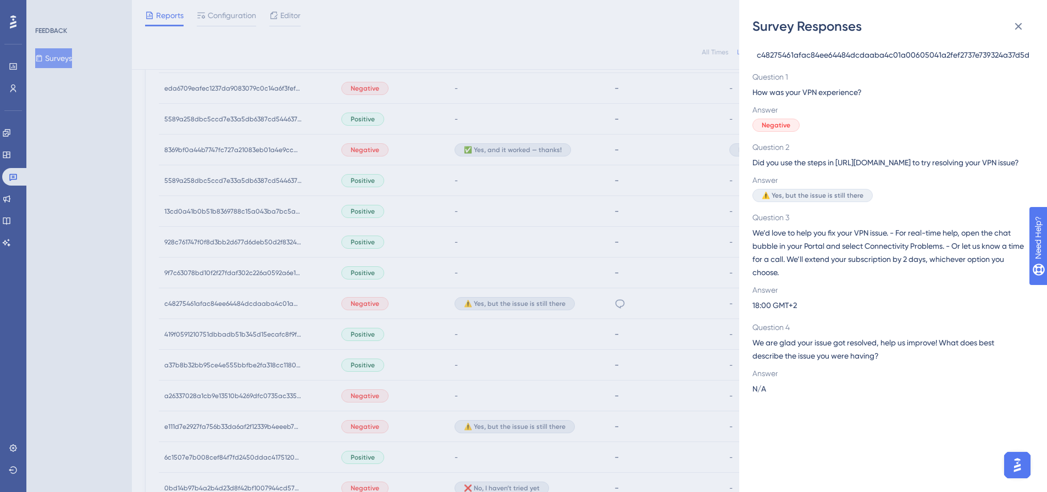
click at [803, 56] on span "c48275461afac84ee64484dcdaaba4c01a00605041a2fef2737e739324a37d5d" at bounding box center [893, 54] width 273 height 13
click at [804, 55] on span "c48275461afac84ee64484dcdaaba4c01a00605041a2fef2737e739324a37d5d" at bounding box center [893, 54] width 273 height 13
click at [422, 370] on div "Survey Responses c48275461afac84ee64484dcdaaba4c01a00605041a2fef2737e739324a37d…" at bounding box center [523, 246] width 1047 height 492
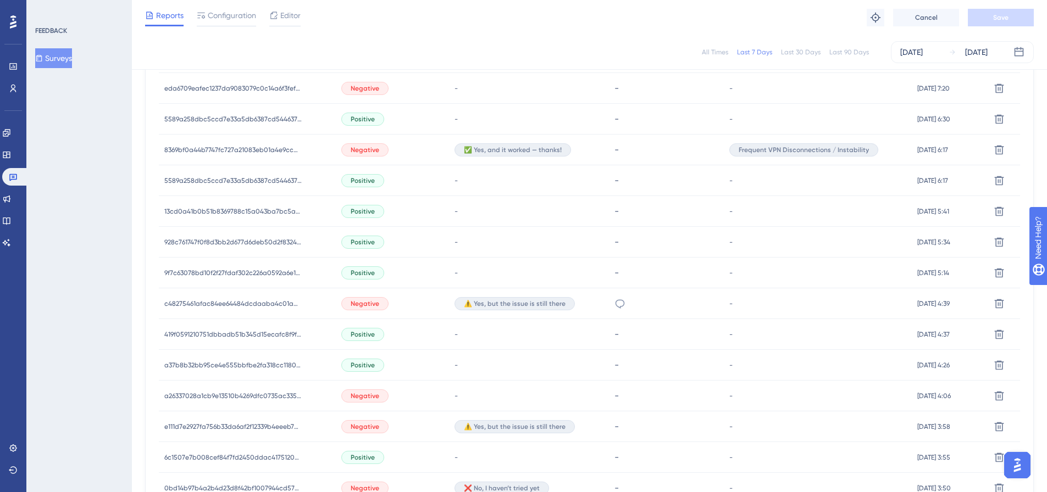
click at [489, 430] on span "⚠️ Yes, but the issue is still there" at bounding box center [515, 427] width 102 height 9
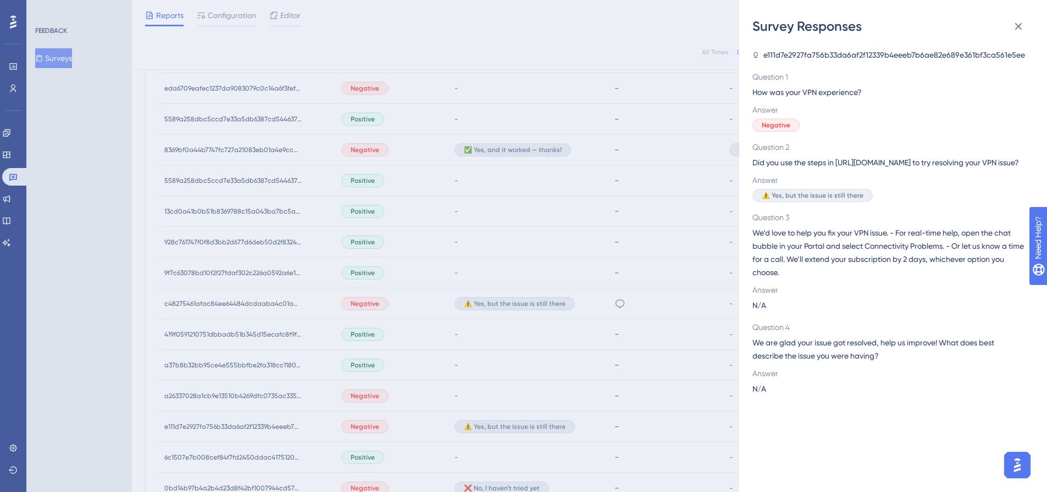
click at [852, 53] on span "e111d7e2927fa756b33da6af2f12339b4eeeb7b6ae82e689e361bf3ca561e5ee" at bounding box center [894, 54] width 262 height 13
click at [412, 429] on div "Survey Responses e111d7e2927fa756b33da6af2f12339b4eeeb7b6ae82e689e361bf3ca561e5…" at bounding box center [523, 246] width 1047 height 492
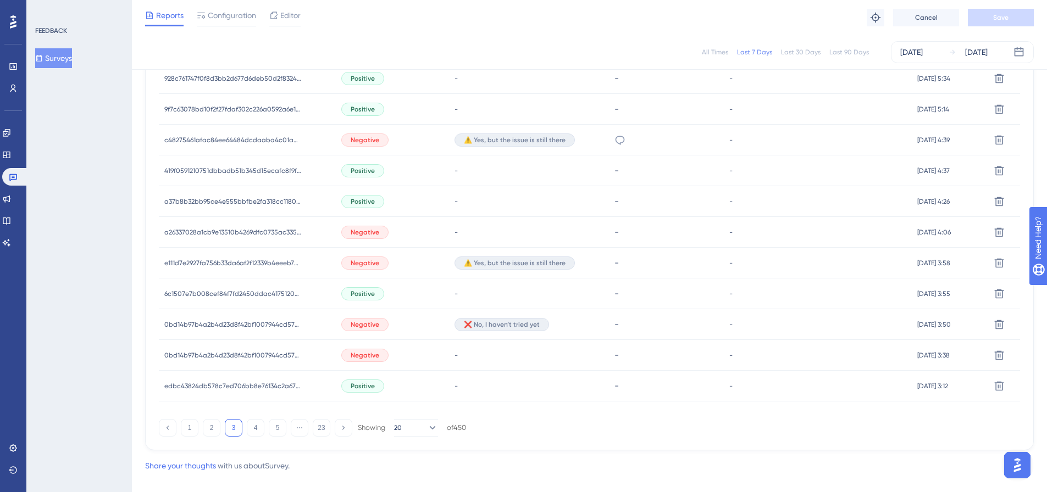
scroll to position [659, 0]
click at [471, 325] on span "❌ No, I haven’t tried yet" at bounding box center [502, 323] width 76 height 9
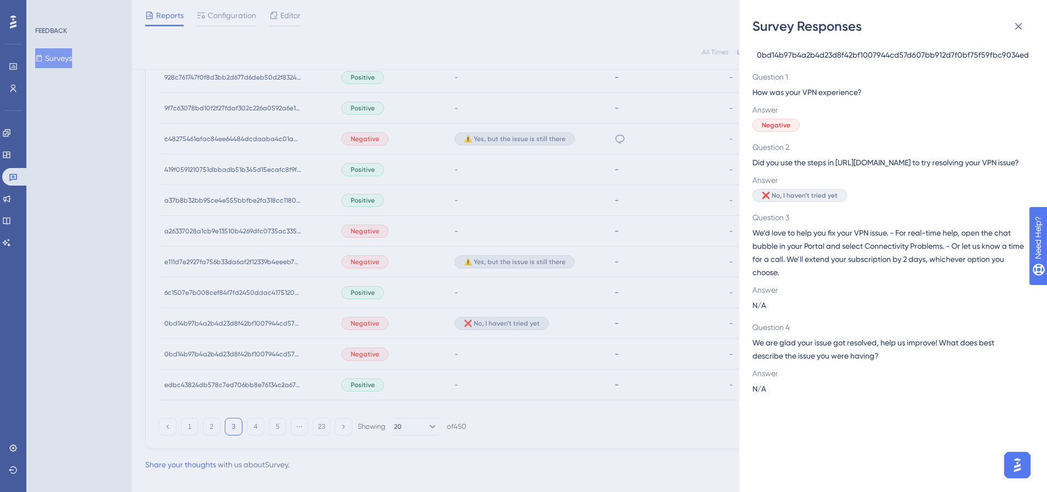
click at [791, 57] on span "0bd14b97b4a2b4d23d8f42bf1007944cd57d607bb912d7f0bf75f59fbc9034ed" at bounding box center [893, 54] width 272 height 13
click at [346, 353] on div "Survey Responses 0bd14b97b4a2b4d23d8f42bf1007944cd57d607bb912d7f0bf75f59fbc9034…" at bounding box center [523, 246] width 1047 height 492
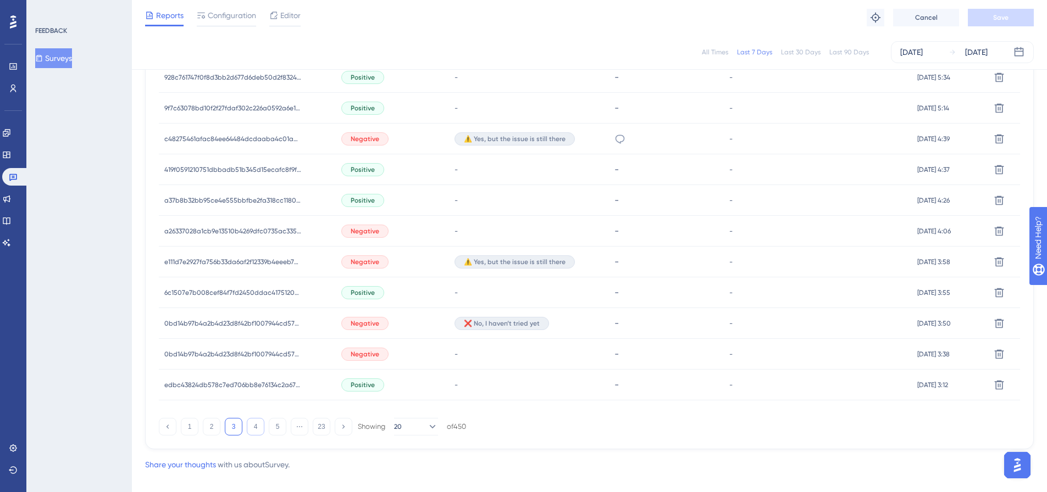
click at [257, 426] on button "4" at bounding box center [256, 427] width 18 height 18
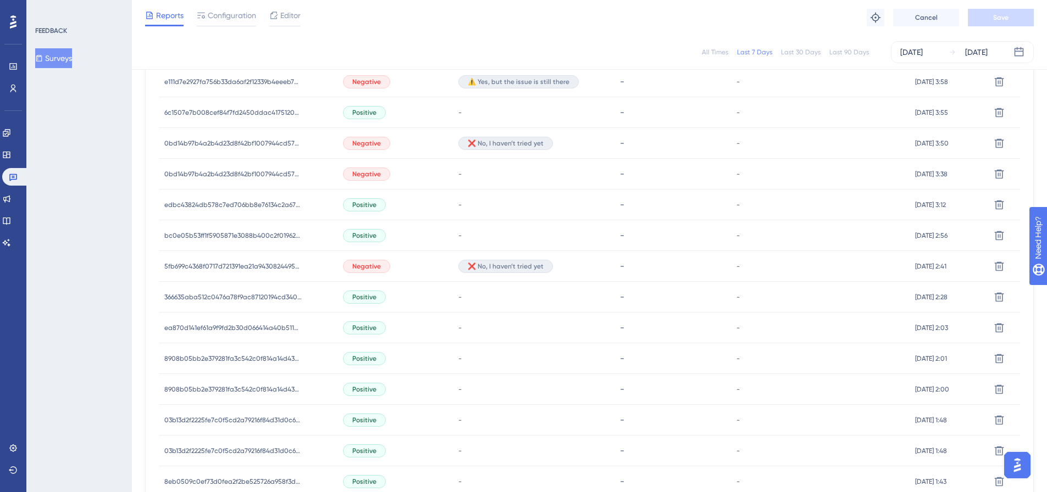
scroll to position [495, 0]
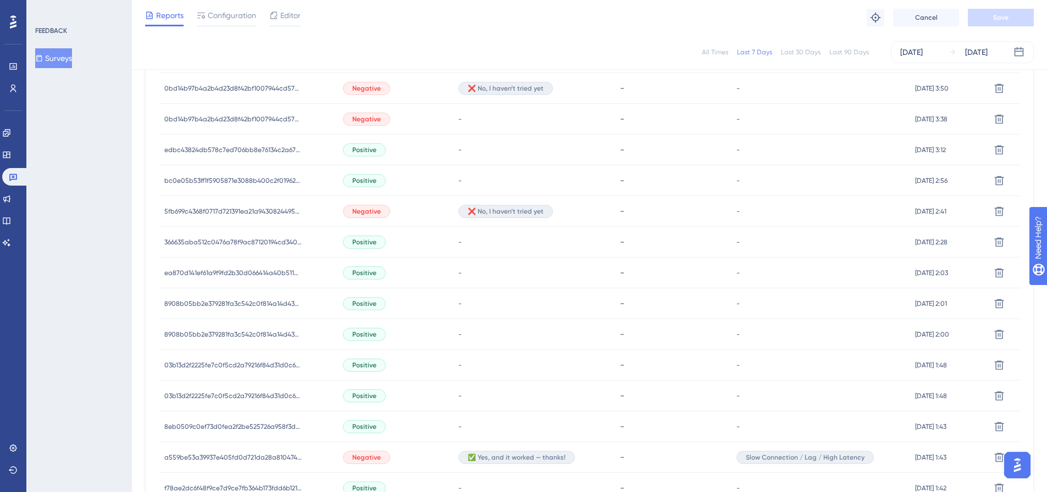
click at [442, 212] on div "Negative" at bounding box center [394, 211] width 115 height 31
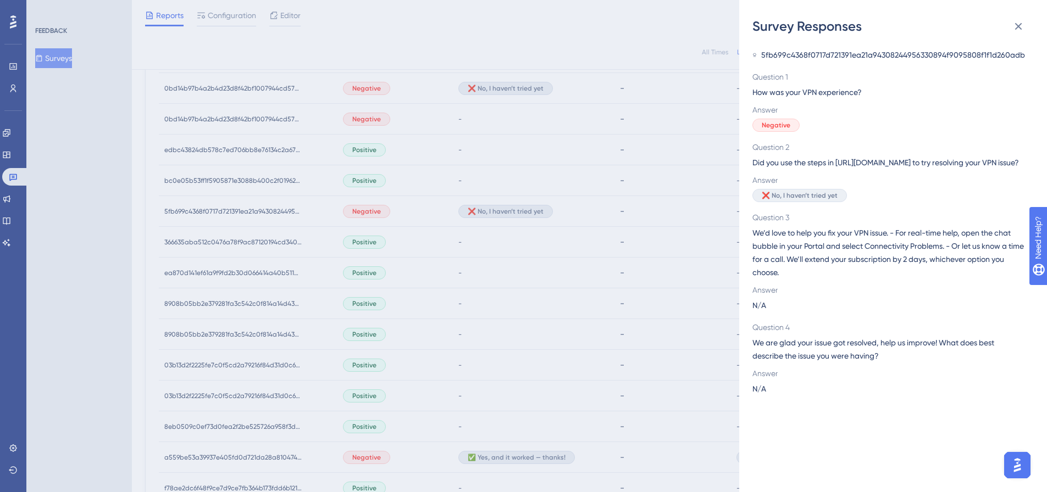
click at [804, 56] on span "5fb699c4368f0717d721391ea21a94308244956330894f9095808f1f1d260adb" at bounding box center [893, 54] width 264 height 13
click at [418, 420] on div "Survey Responses 5fb699c4368f0717d721391ea21a94308244956330894f9095808f1f1d260a…" at bounding box center [523, 246] width 1047 height 492
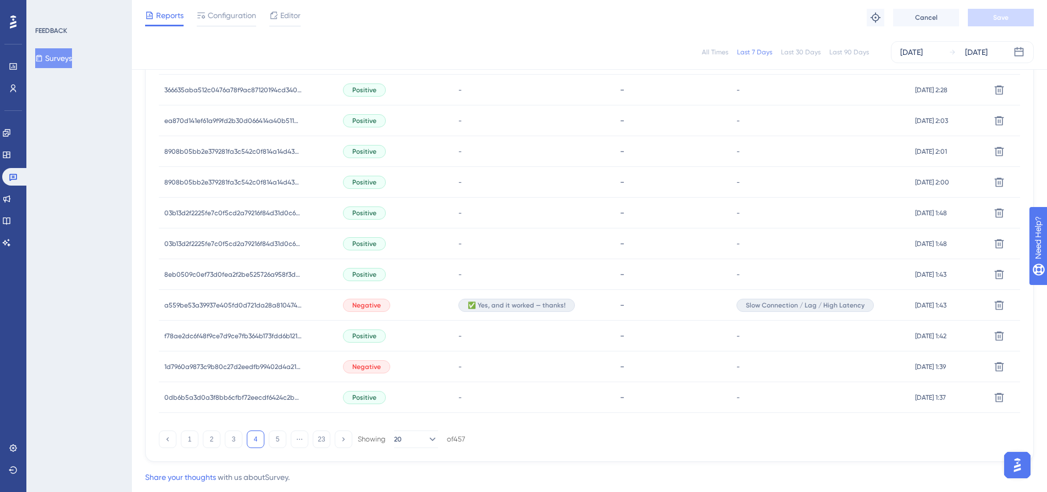
scroll to position [659, 0]
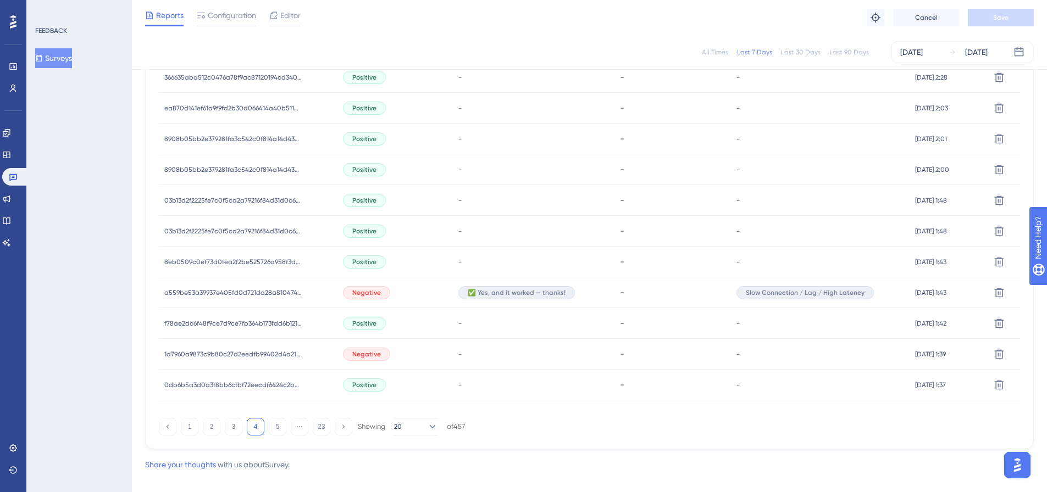
click at [417, 354] on div "Negative" at bounding box center [394, 354] width 115 height 31
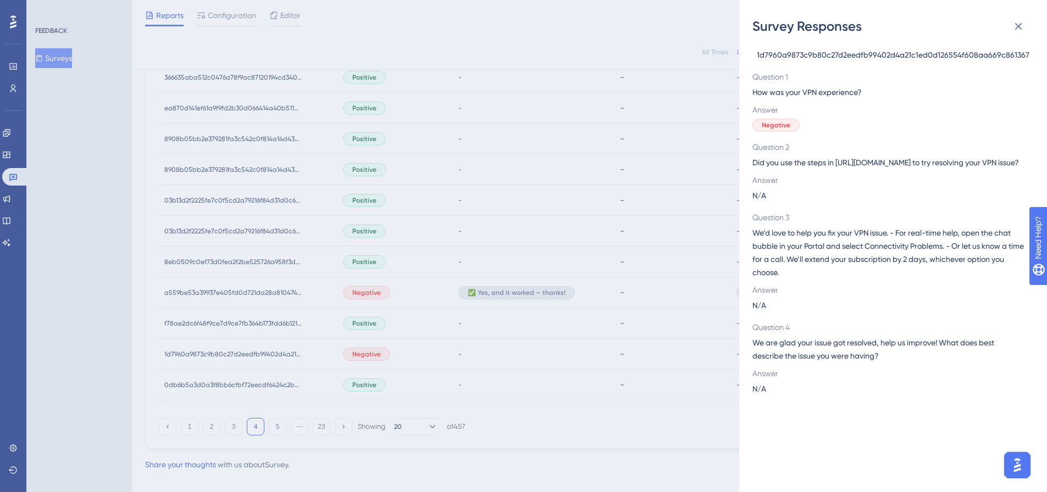
click at [817, 58] on span "1d7960a9873c9b80c27d2eedfb99402d4a21c1ed0d126554f608aa669c861367" at bounding box center [893, 54] width 273 height 13
click at [407, 363] on div "Survey Responses 1d7960a9873c9b80c27d2eedfb99402d4a21c1ed0d126554f608aa669c8613…" at bounding box center [523, 246] width 1047 height 492
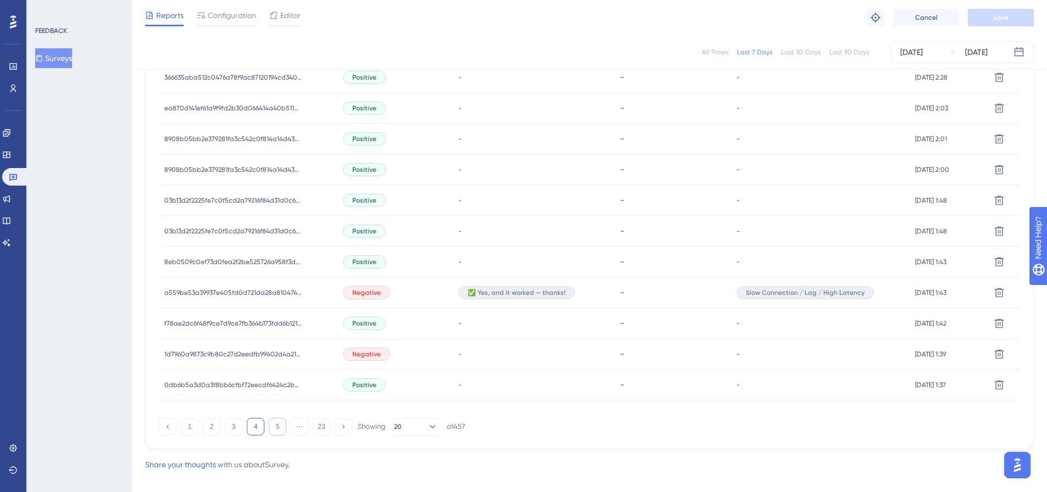
click at [273, 426] on button "5" at bounding box center [278, 427] width 18 height 18
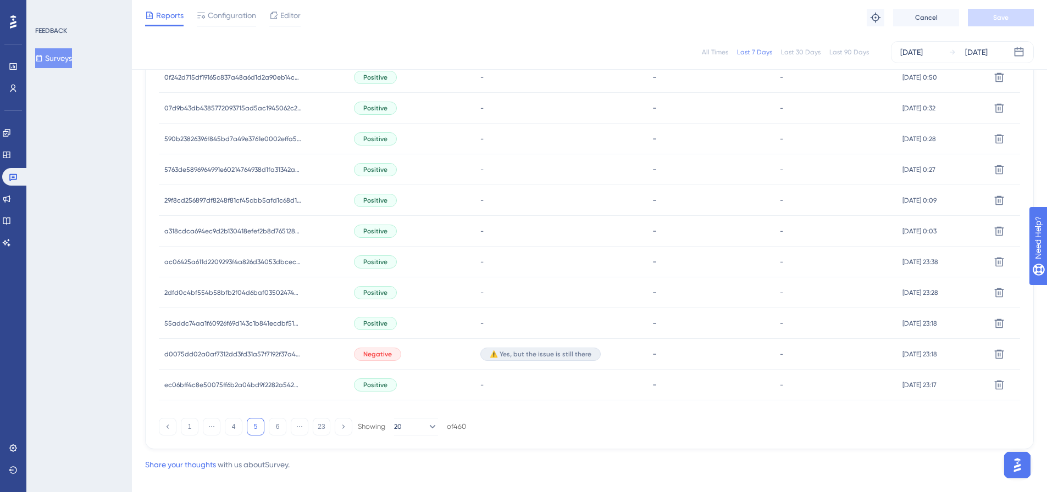
click at [406, 358] on div "Negative" at bounding box center [411, 354] width 126 height 31
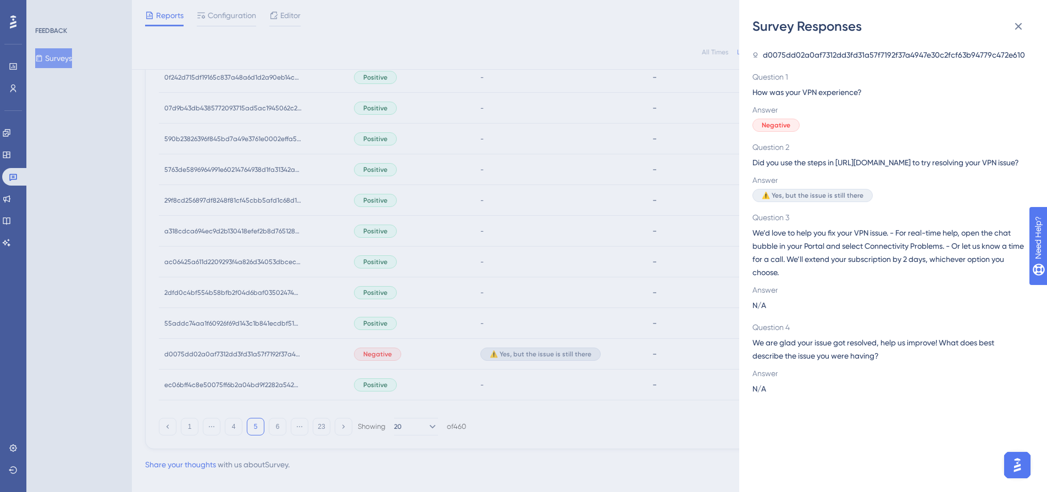
click at [835, 56] on span "d0075dd02a0af7312dd3fd31a57f7192f37a4947e30c2fcf63b94779c472e610" at bounding box center [894, 54] width 262 height 13
click at [835, 52] on span "d0075dd02a0af7312dd3fd31a57f7192f37a4947e30c2fcf63b94779c472e610" at bounding box center [894, 54] width 262 height 13
click at [292, 354] on div "Survey Responses d0075dd02a0af7312dd3fd31a57f7192f37a4947e30c2fcf63b94779c472e6…" at bounding box center [523, 246] width 1047 height 492
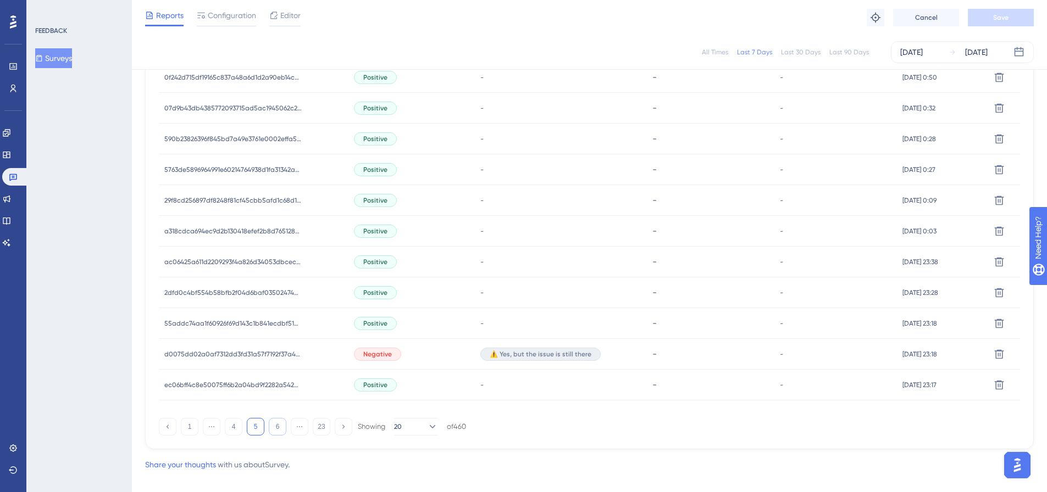
click at [277, 427] on button "6" at bounding box center [278, 427] width 18 height 18
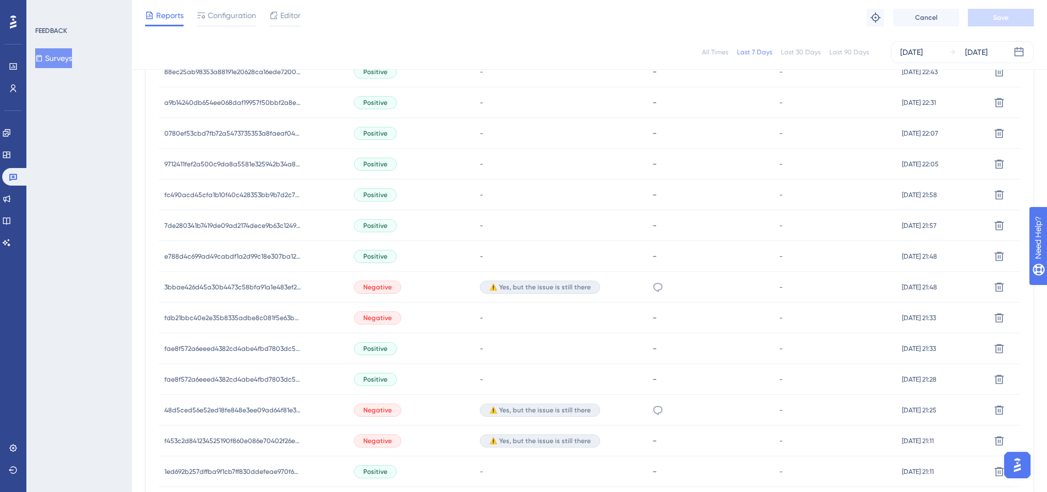
scroll to position [495, 0]
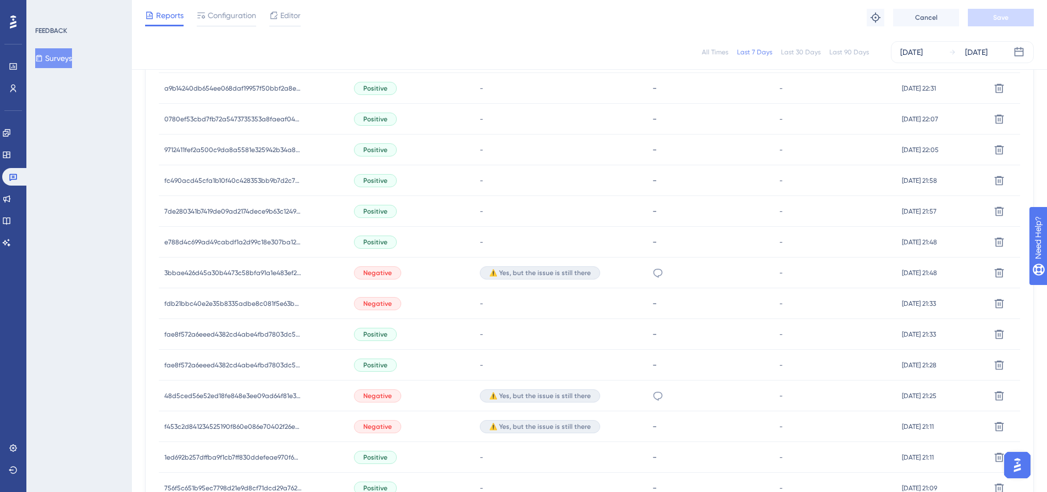
click at [318, 275] on div "3bbae426d45a30b4473c58bfa91a1e483ef2c969db92b164b09e42092276dd7f 3bbae426d45a30…" at bounding box center [254, 273] width 190 height 31
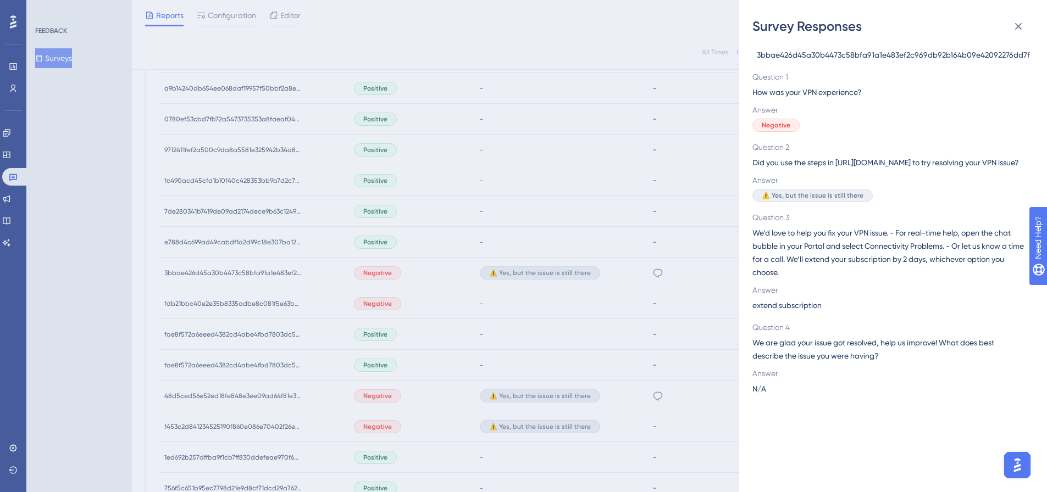
click at [872, 56] on span "3bbae426d45a30b4473c58bfa91a1e483ef2c969db92b164b09e42092276dd7f" at bounding box center [893, 54] width 273 height 13
